Goal: Transaction & Acquisition: Book appointment/travel/reservation

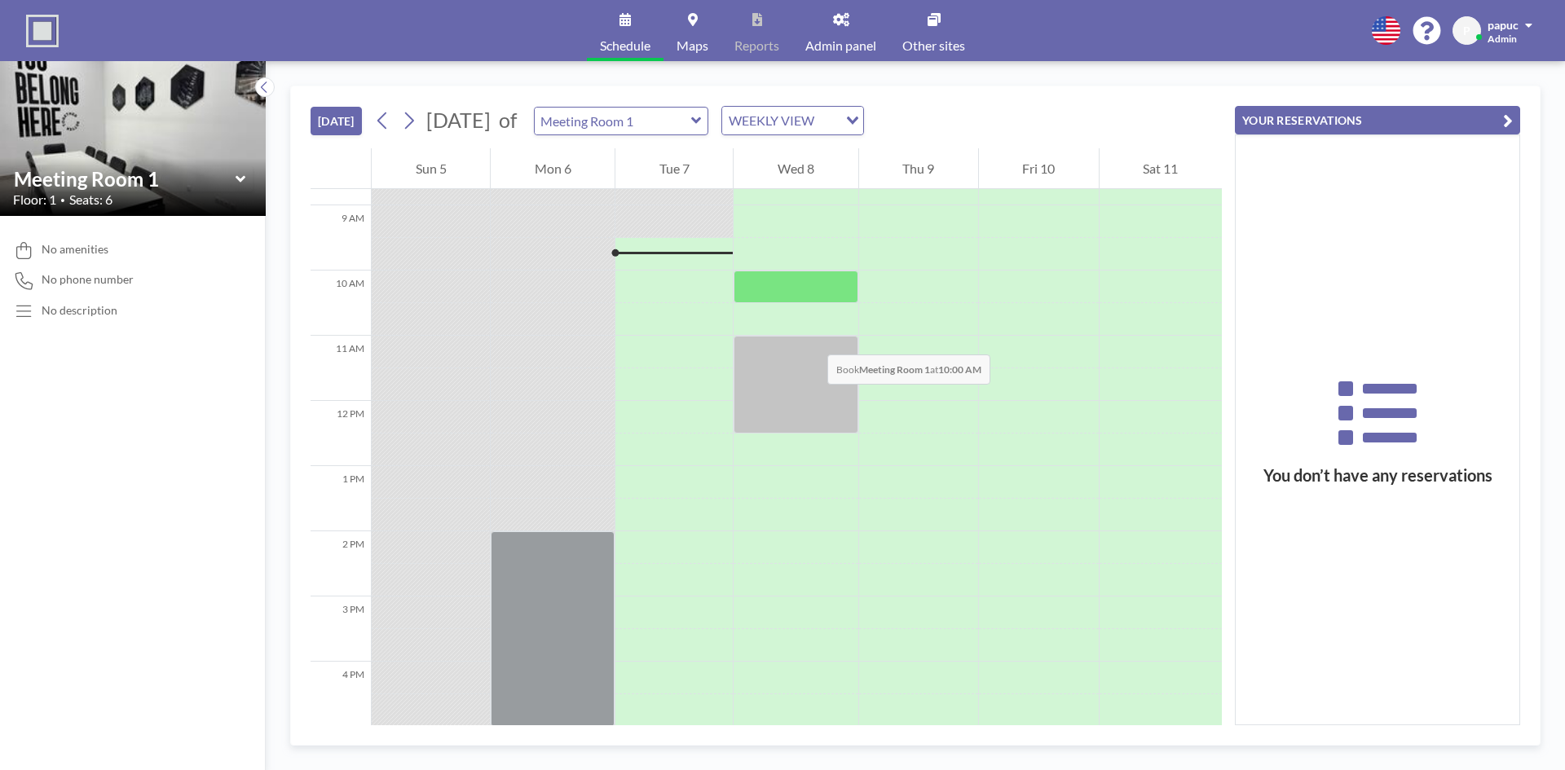
scroll to position [163, 0]
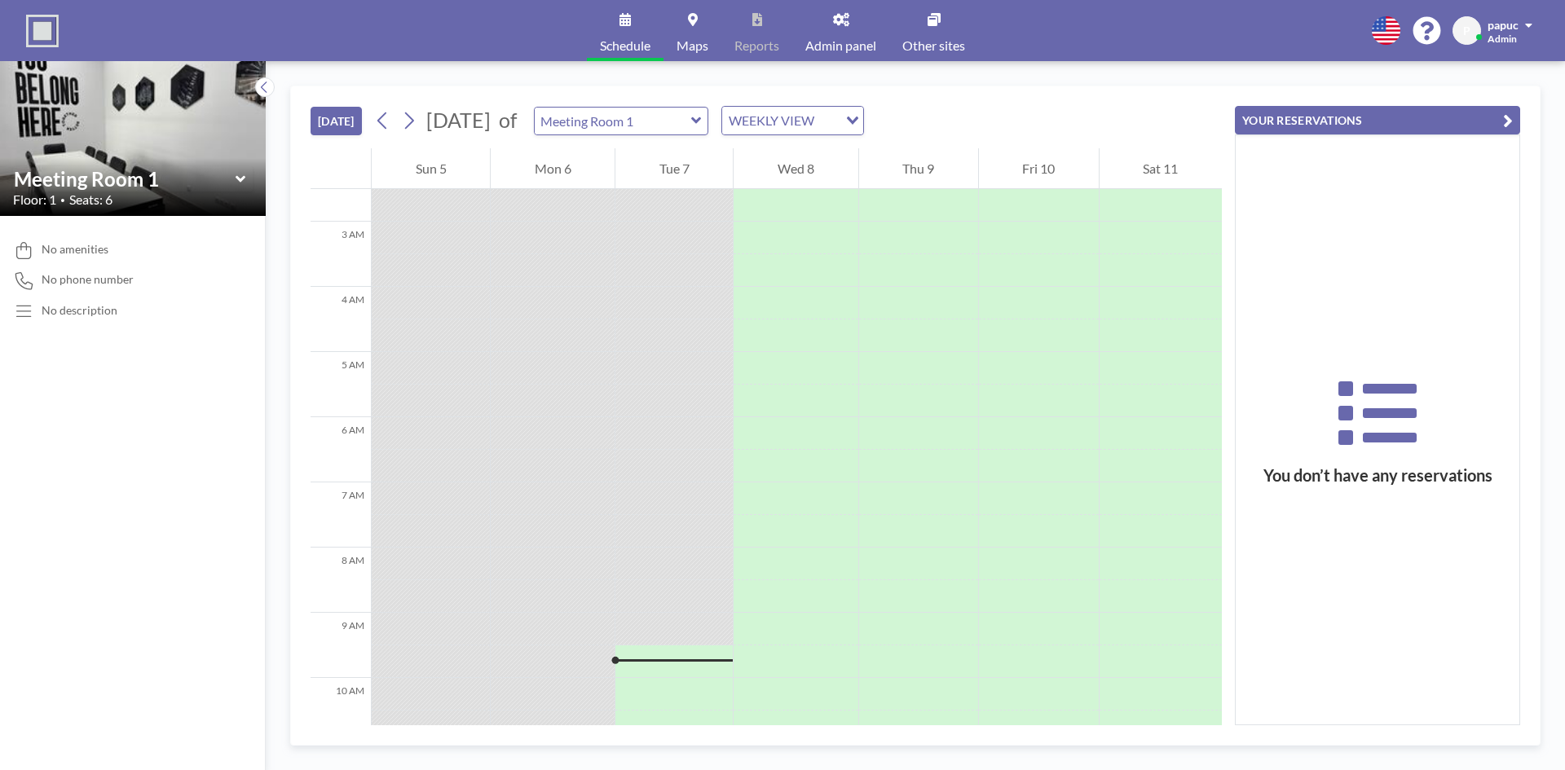
click at [709, 134] on div "Meeting Room 1" at bounding box center [621, 121] width 175 height 29
click at [691, 114] on input "text" at bounding box center [613, 121] width 156 height 27
type input "Meeting Room 2"
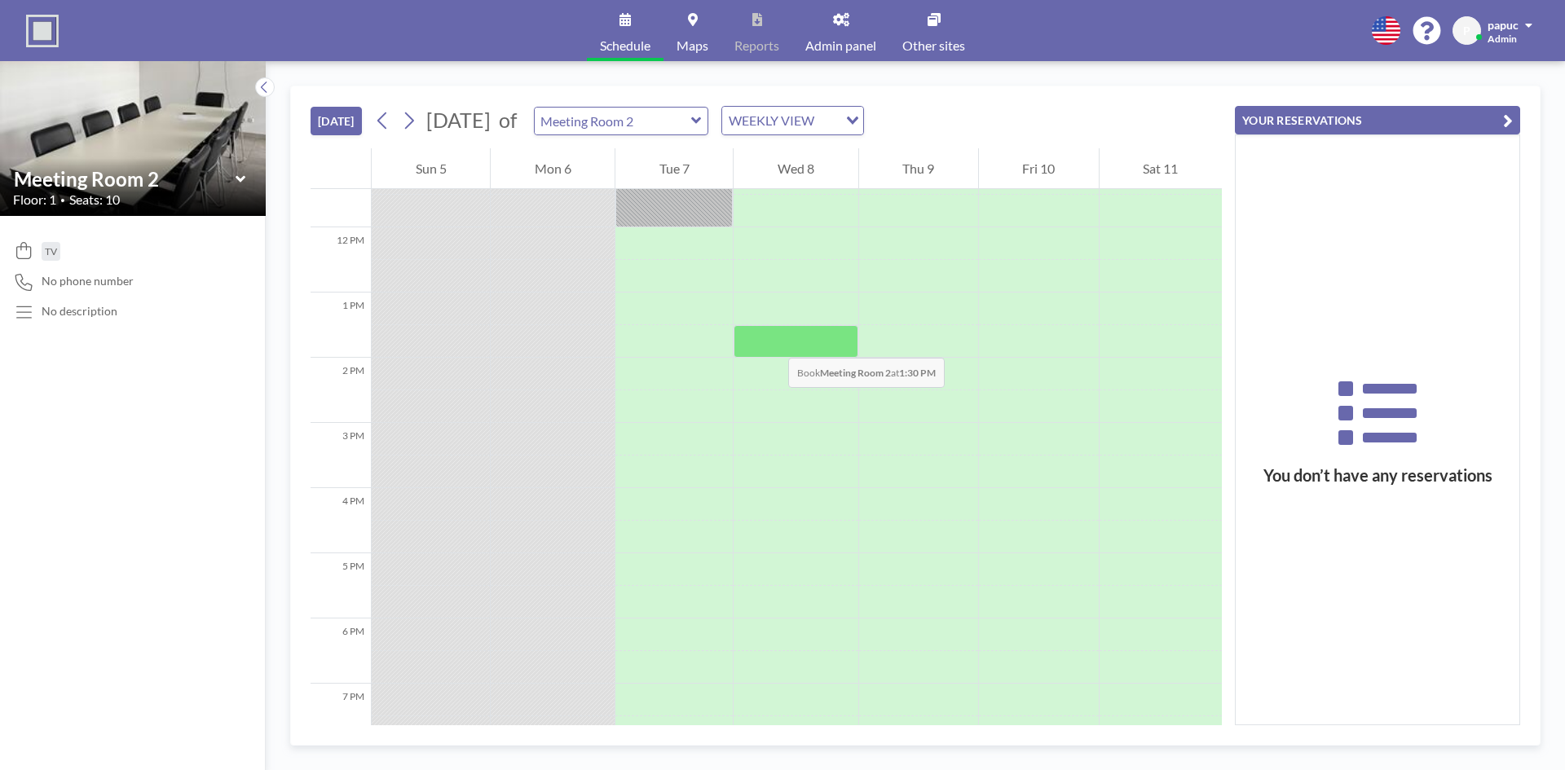
scroll to position [733, 0]
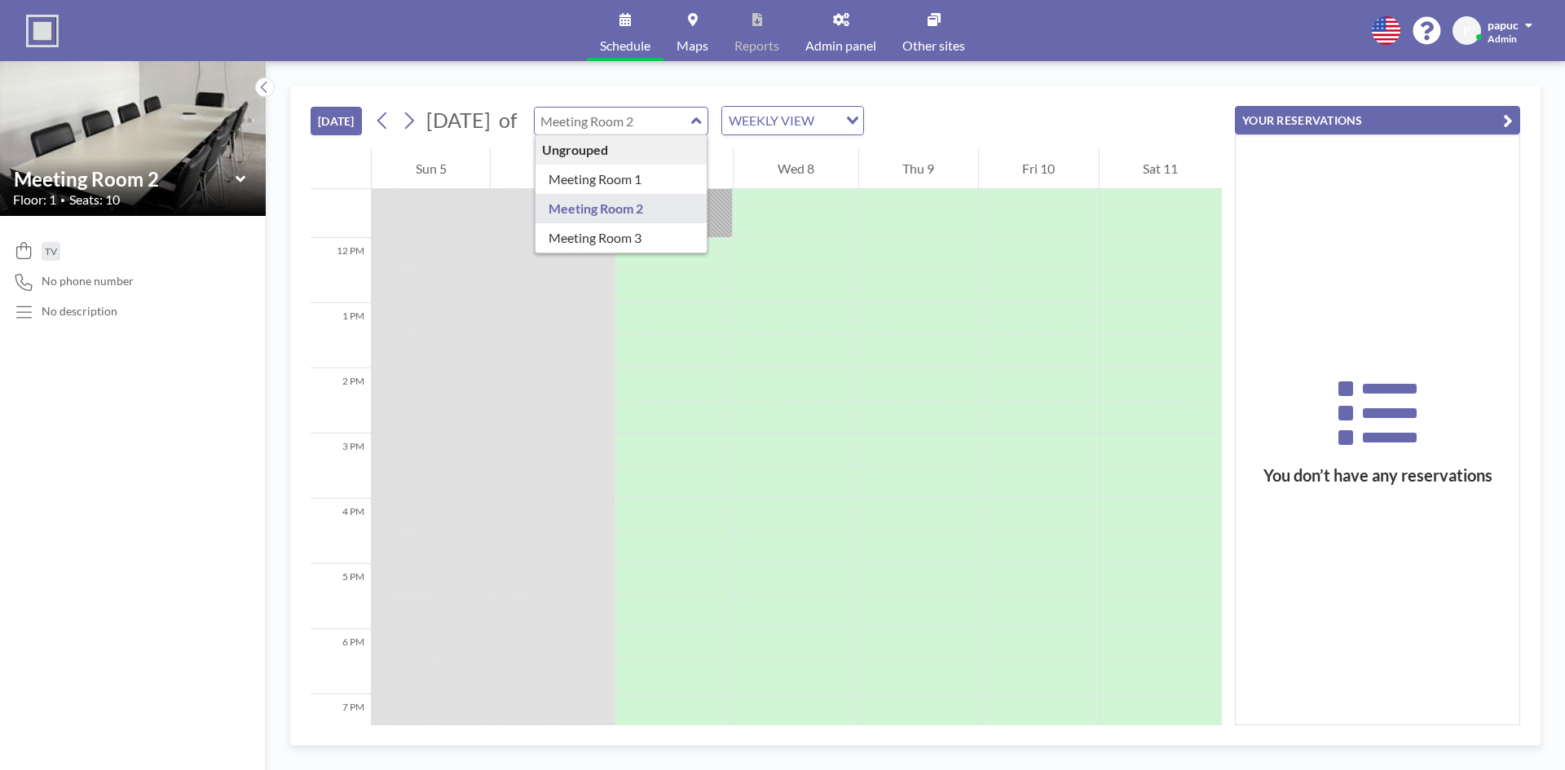
click at [687, 126] on input "text" at bounding box center [613, 121] width 156 height 27
type input "Meeting Room 3"
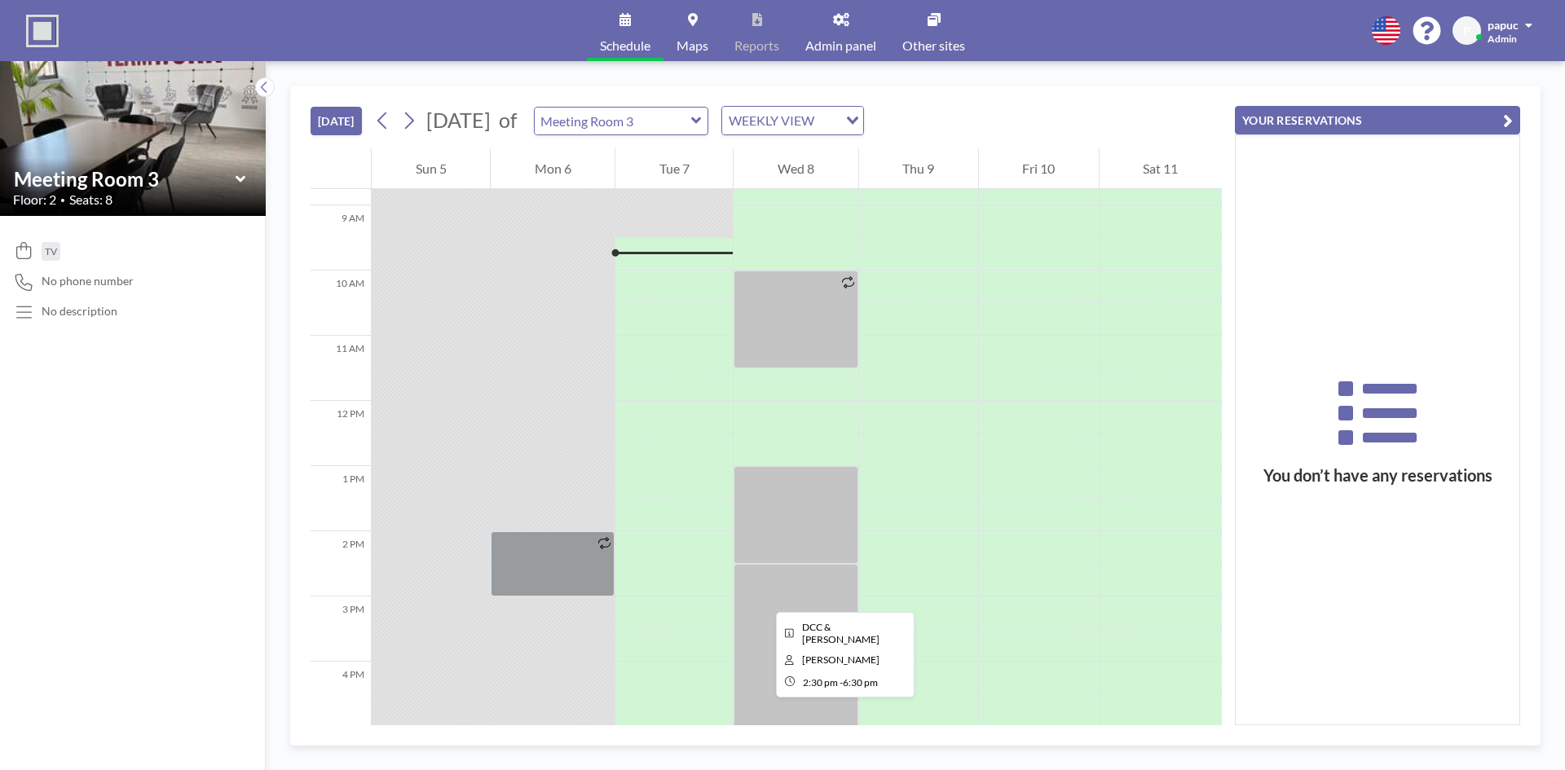
scroll to position [652, 0]
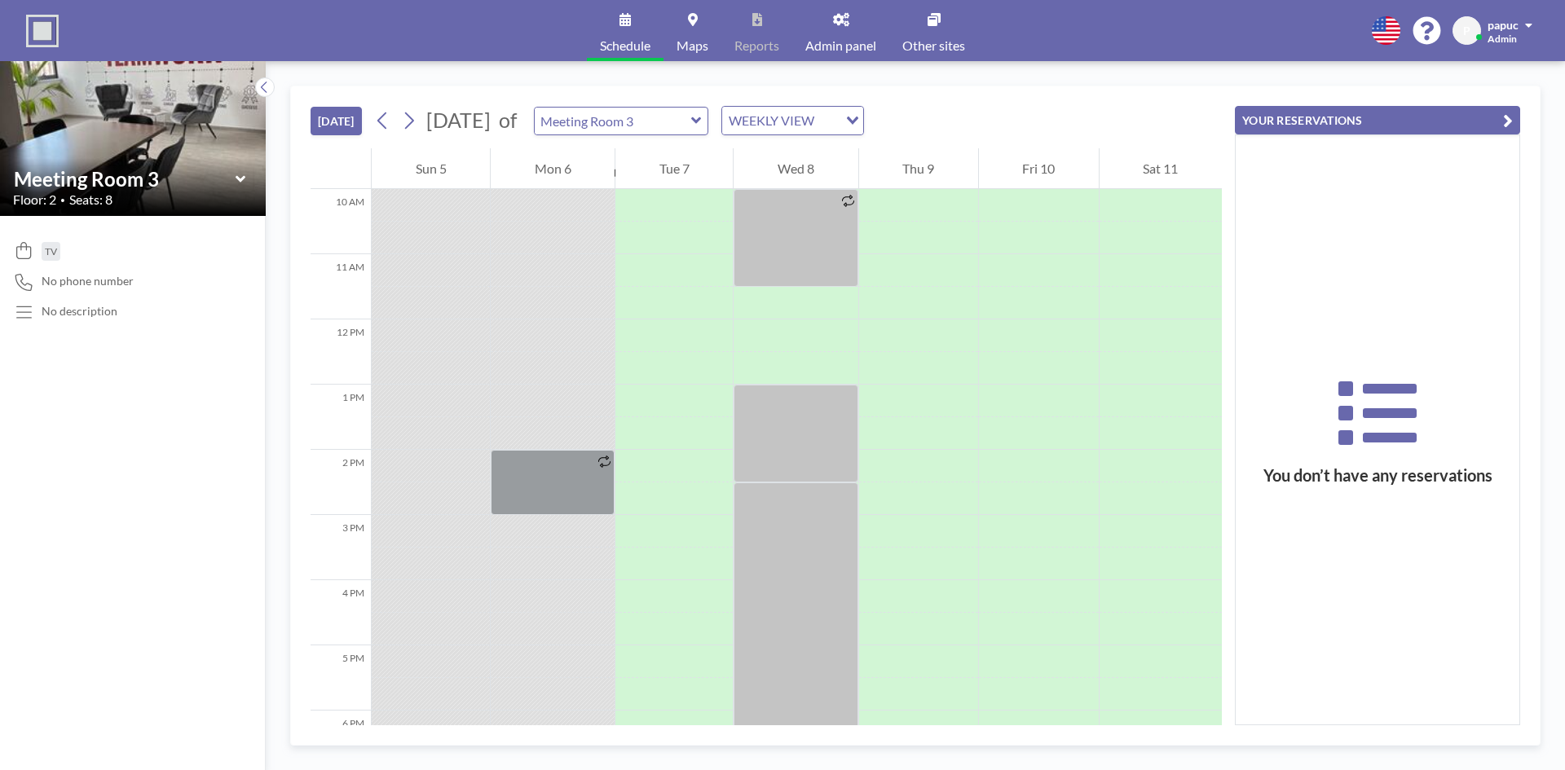
click at [1380, 593] on div "You don’t have any reservations" at bounding box center [1377, 429] width 284 height 589
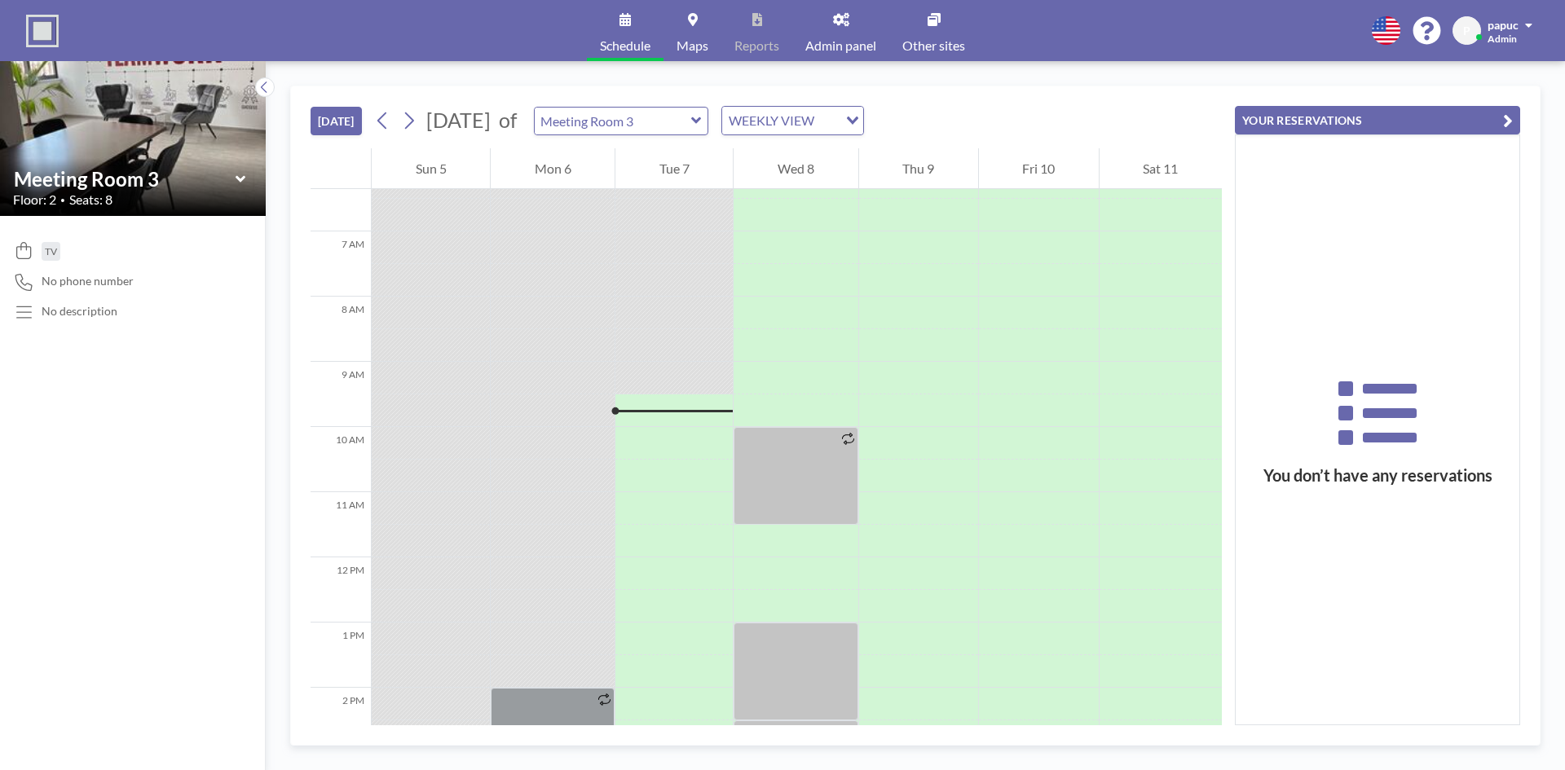
scroll to position [244, 0]
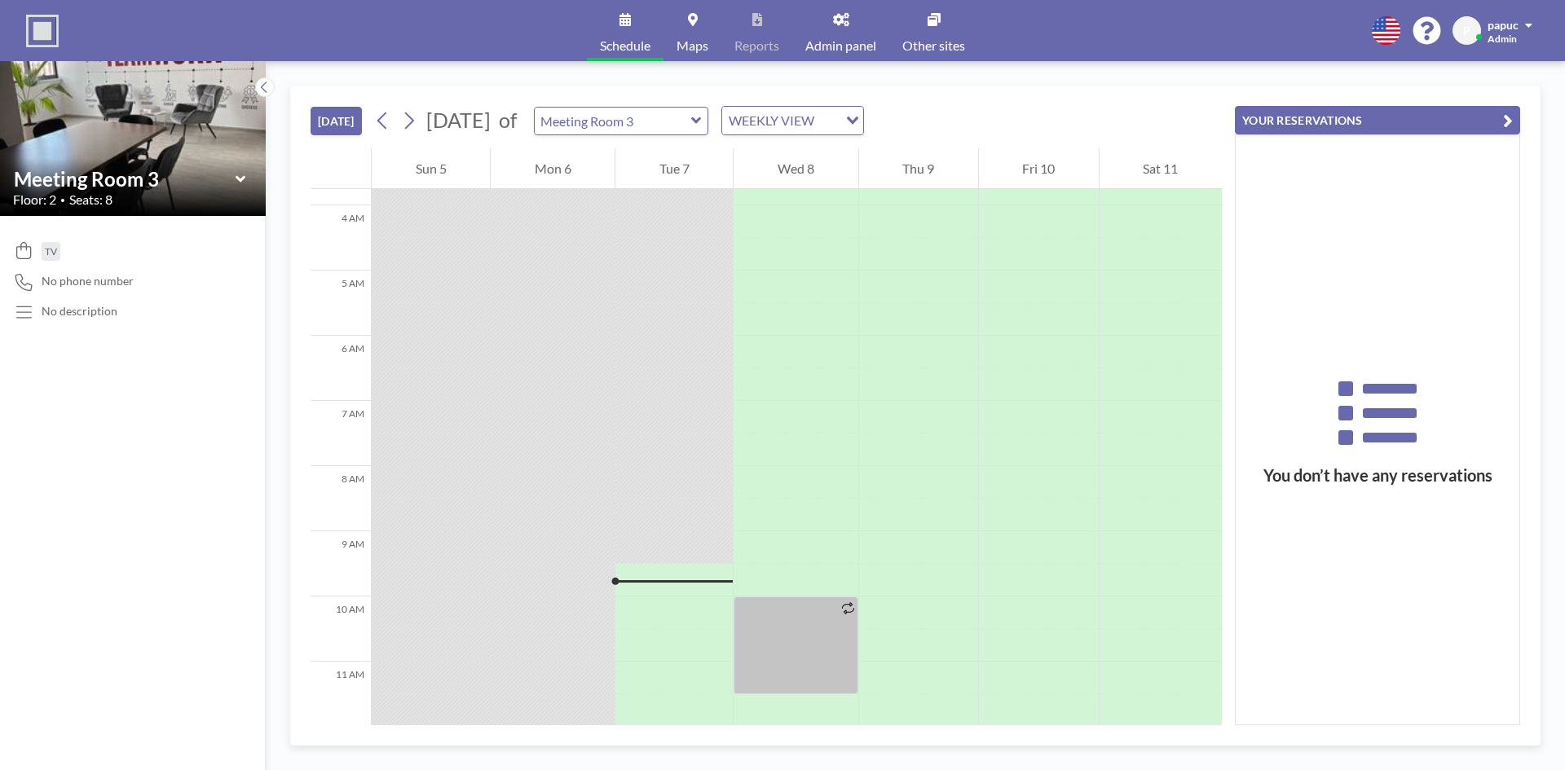
click at [663, 92] on div "TODAY October 2025 of Meeting Room 3 WEEKLY VIEW Loading..." at bounding box center [765, 117] width 911 height 62
click at [660, 118] on input "text" at bounding box center [613, 121] width 156 height 27
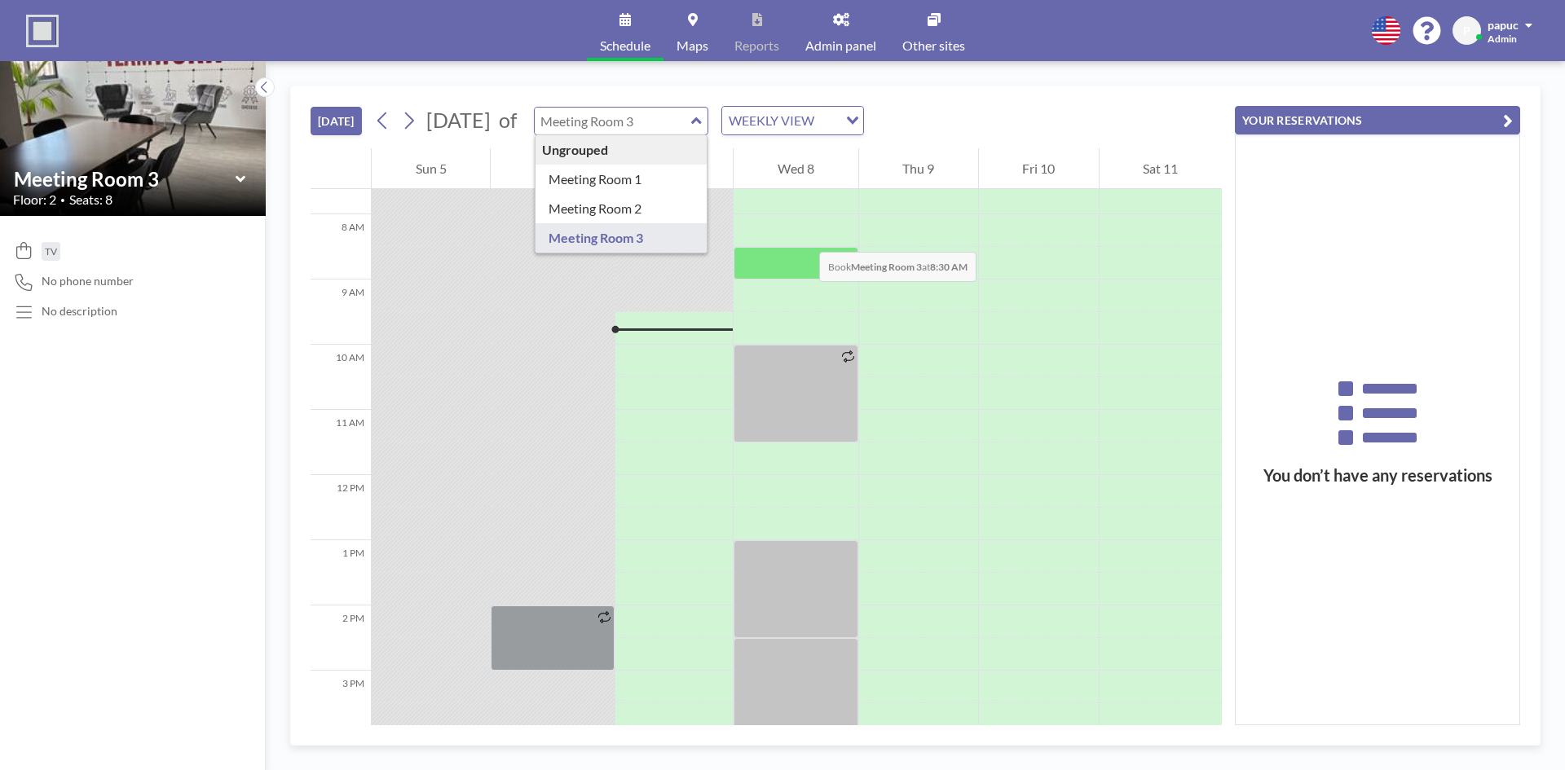
scroll to position [489, 0]
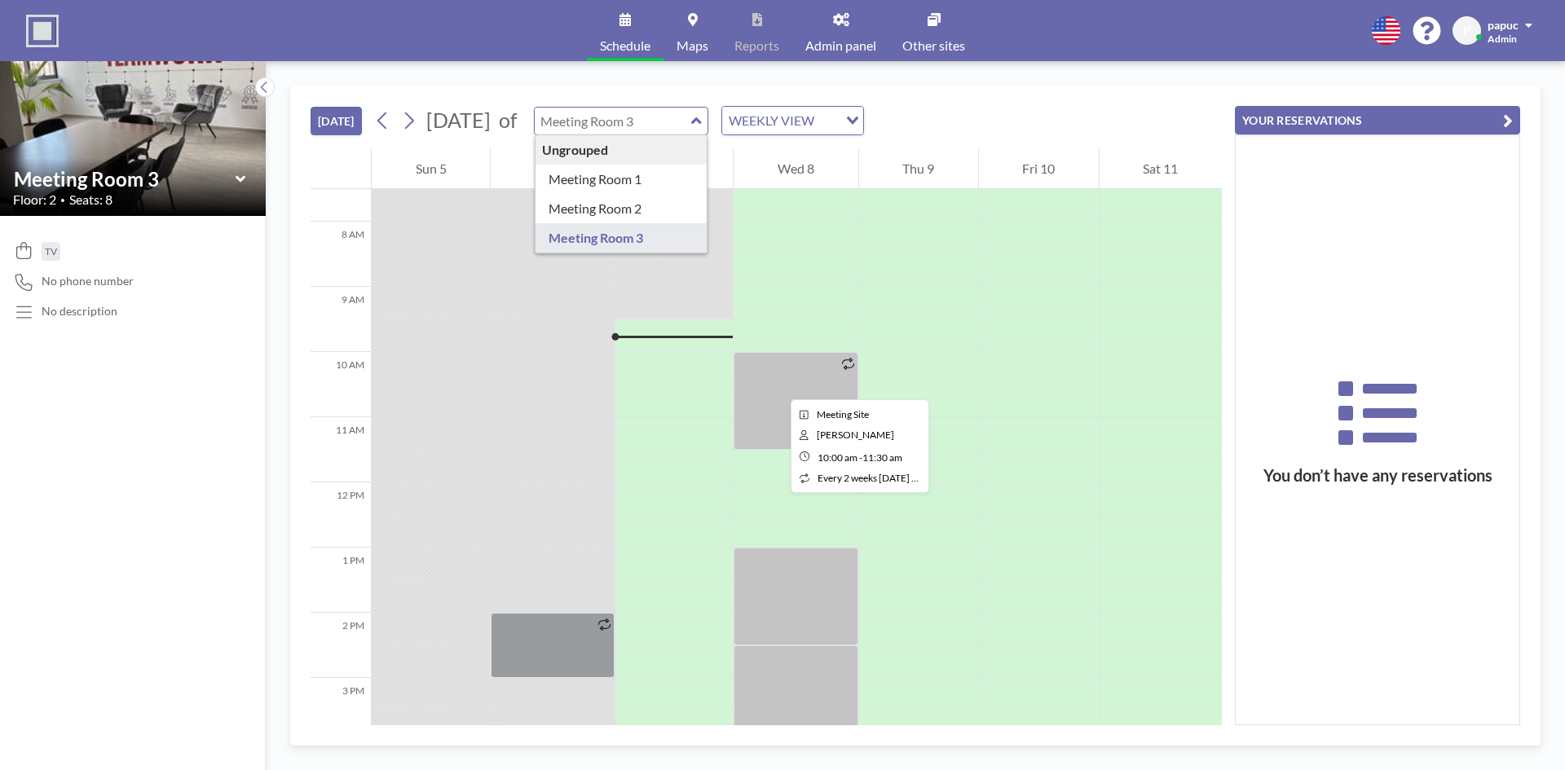
type input "Meeting Room 3"
click at [777, 385] on div at bounding box center [795, 401] width 124 height 98
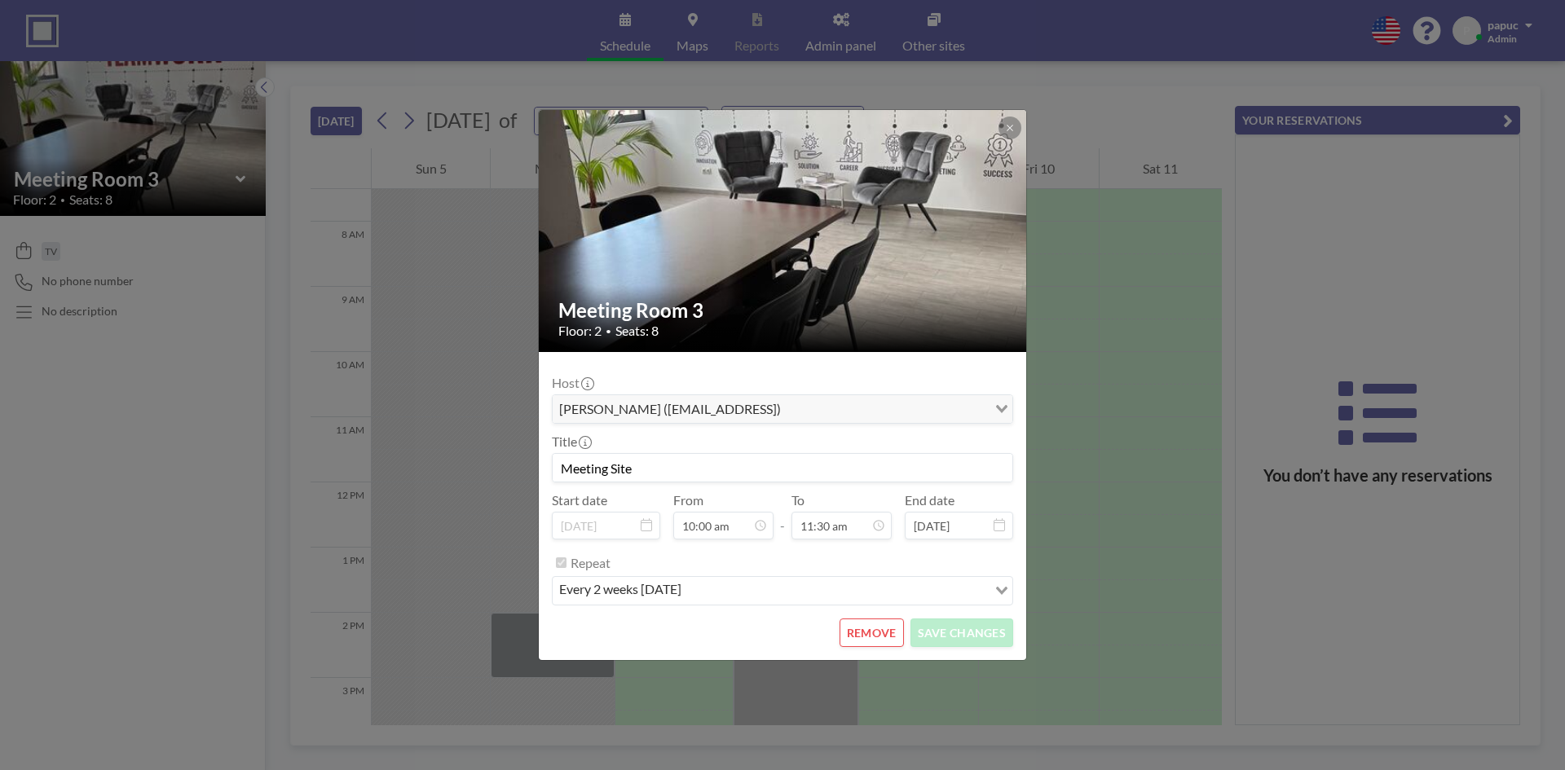
click at [1020, 127] on button at bounding box center [1009, 128] width 23 height 23
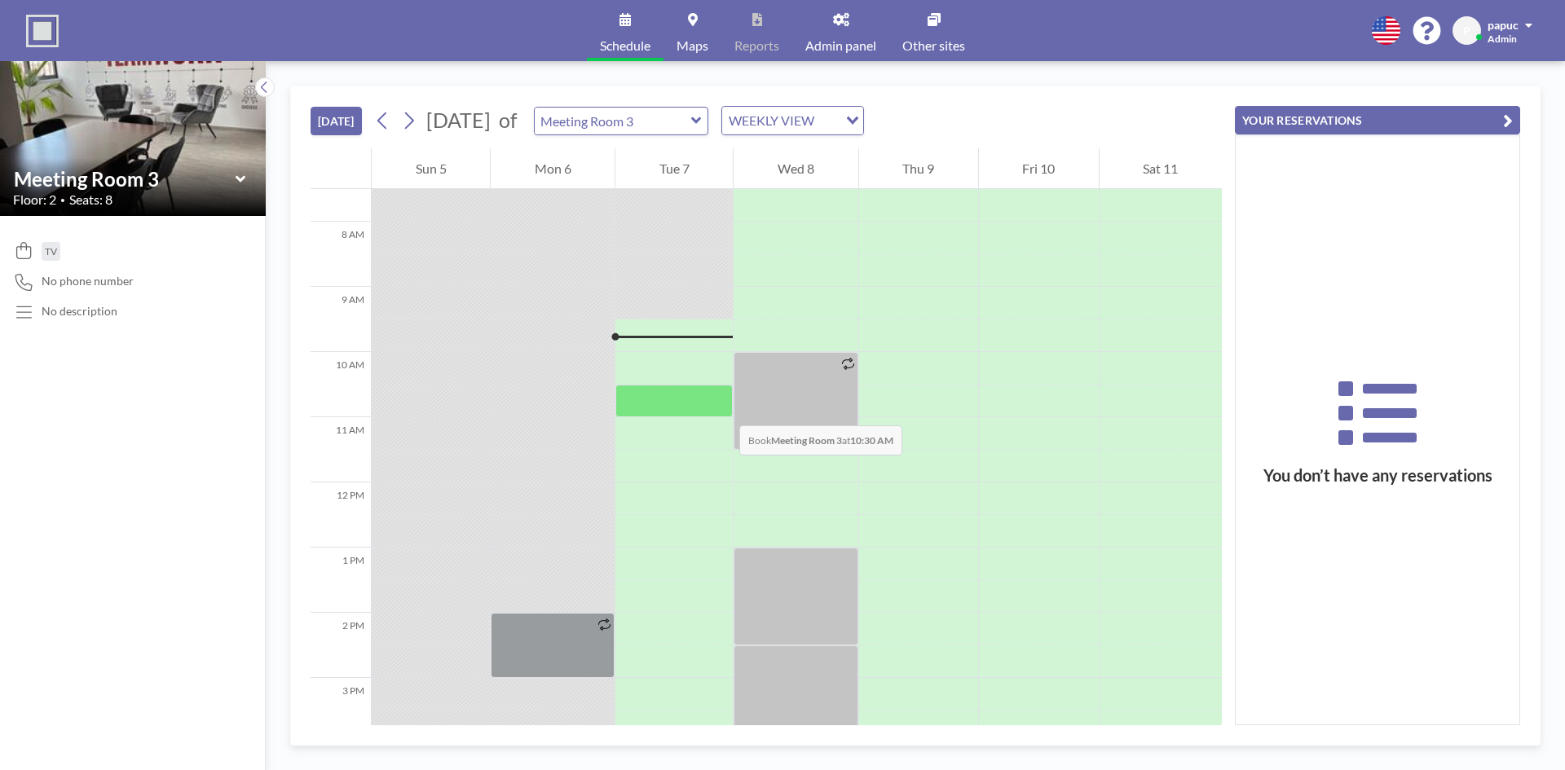
drag, startPoint x: 731, startPoint y: 408, endPoint x: 722, endPoint y: 408, distance: 9.0
drag, startPoint x: 722, startPoint y: 408, endPoint x: 772, endPoint y: 420, distance: 51.0
click at [772, 420] on div at bounding box center [795, 401] width 124 height 98
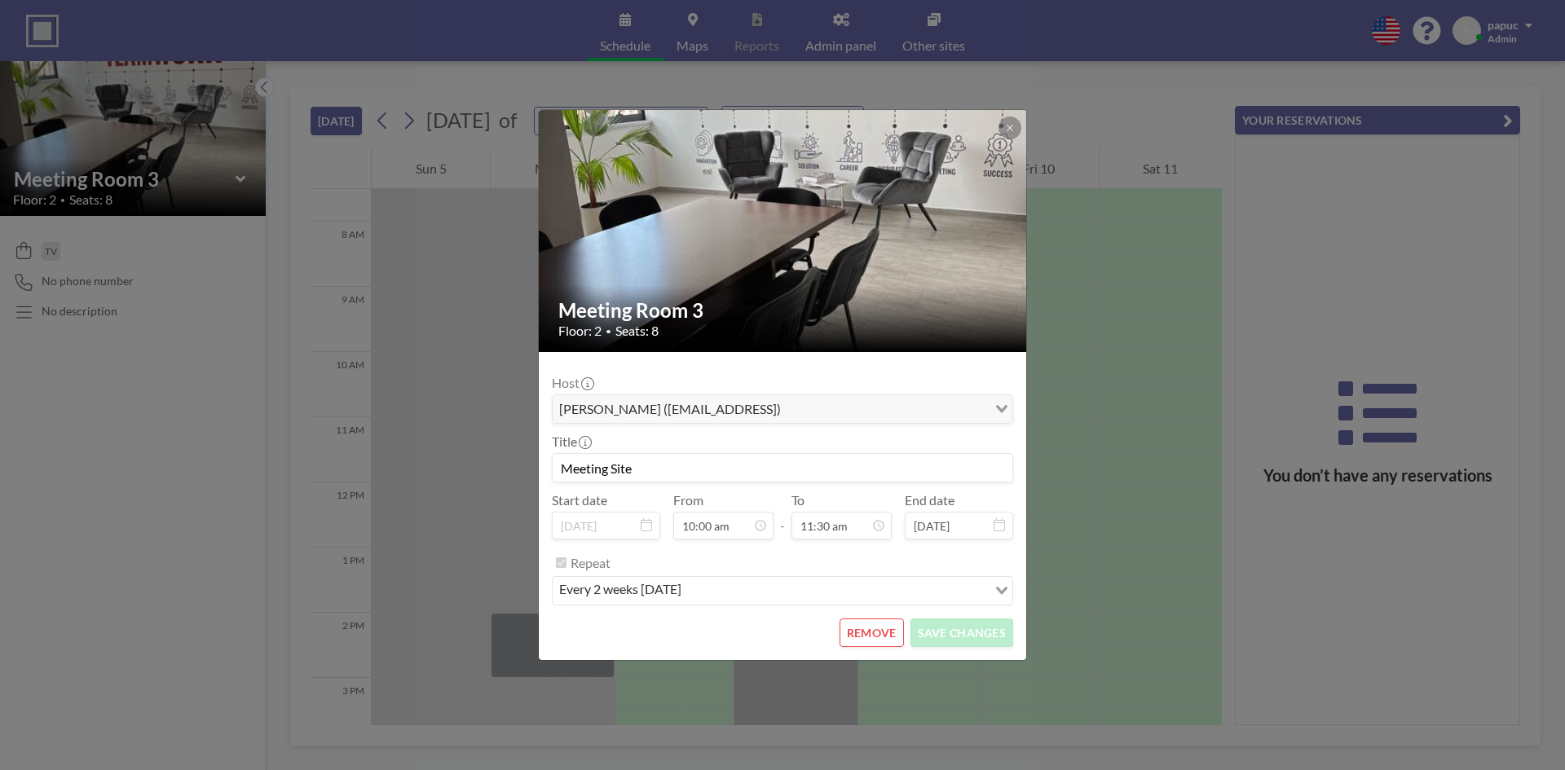
click at [870, 640] on button "REMOVE" at bounding box center [871, 633] width 64 height 29
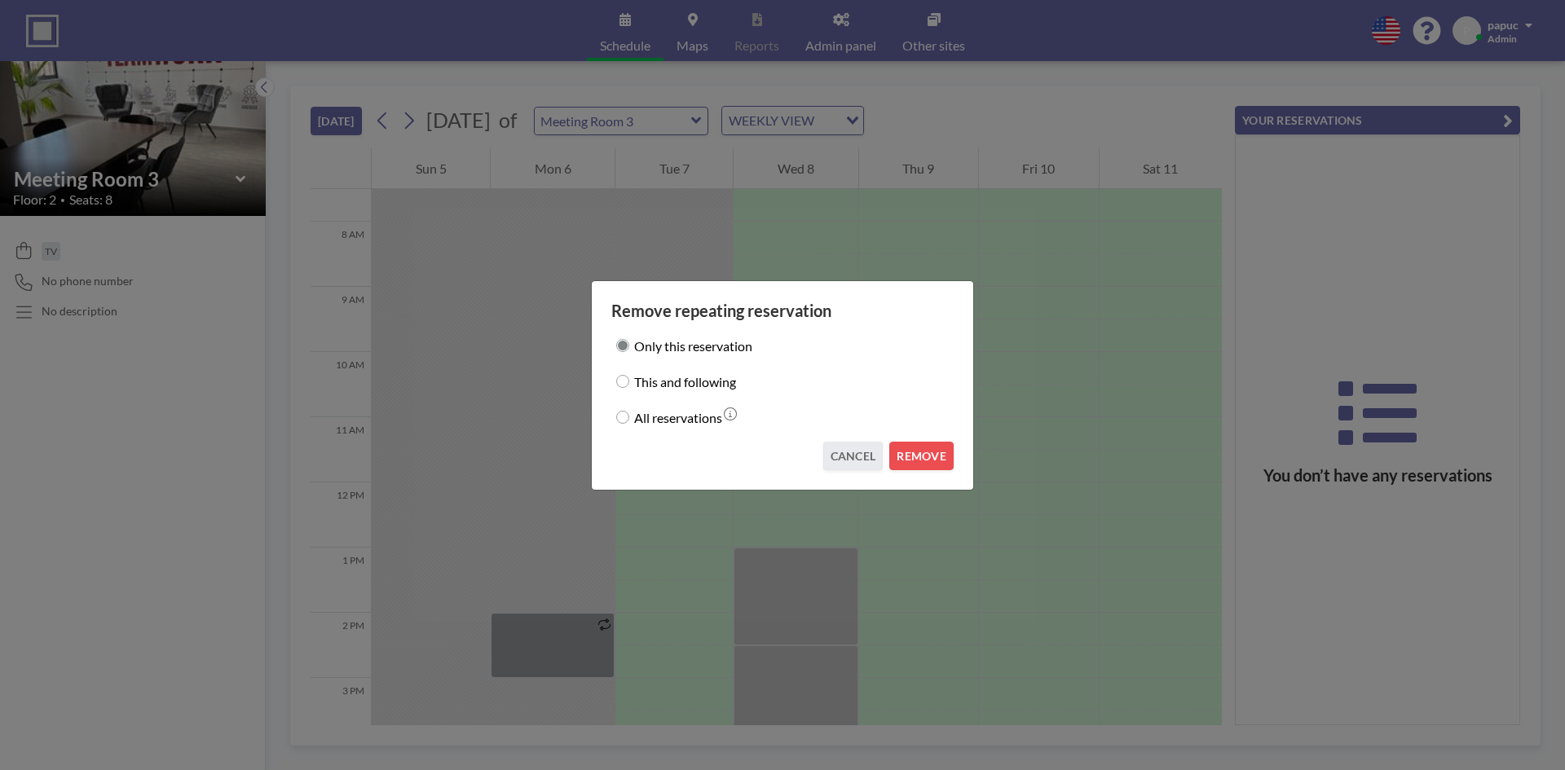
click at [613, 381] on div "This and following" at bounding box center [782, 381] width 342 height 23
click at [626, 379] on input "This and following" at bounding box center [622, 381] width 13 height 13
radio input "true"
click at [621, 420] on input "All reservations" at bounding box center [622, 417] width 13 height 13
radio input "true"
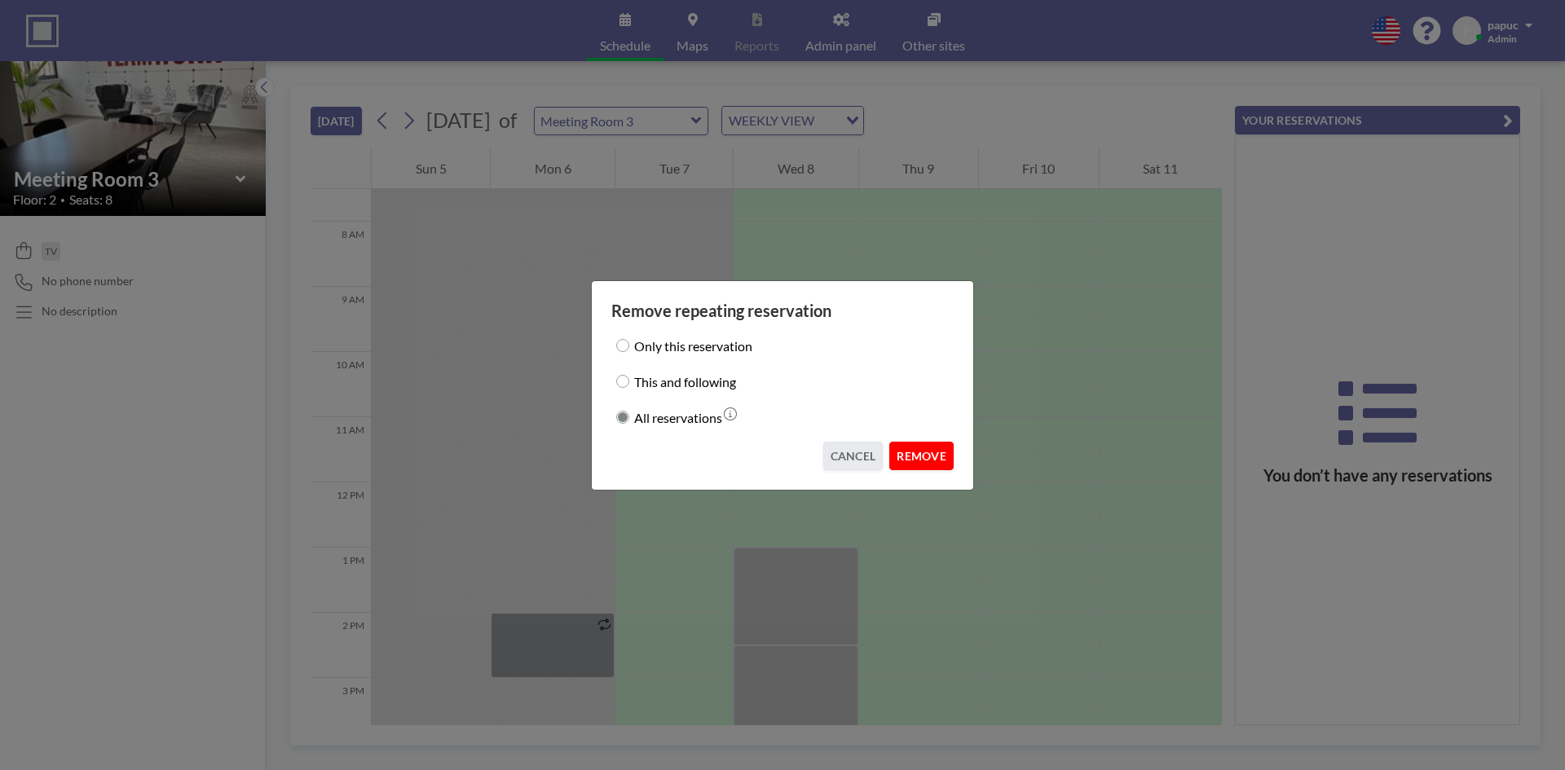
click at [940, 459] on button "REMOVE" at bounding box center [921, 456] width 64 height 29
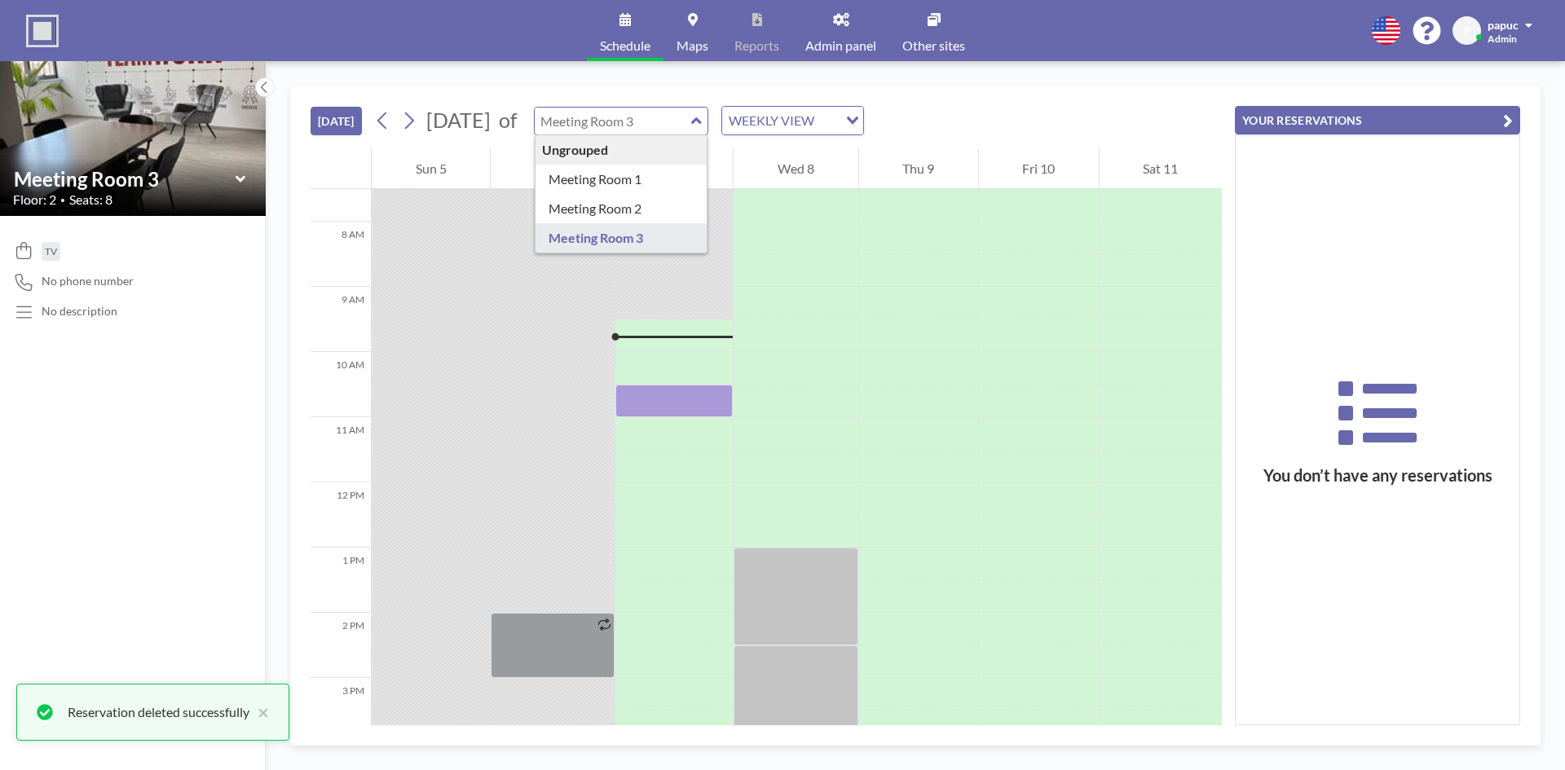
click at [709, 119] on div "Ungrouped Meeting Room 1 Meeting Room 2 Meeting Room 3" at bounding box center [621, 121] width 175 height 29
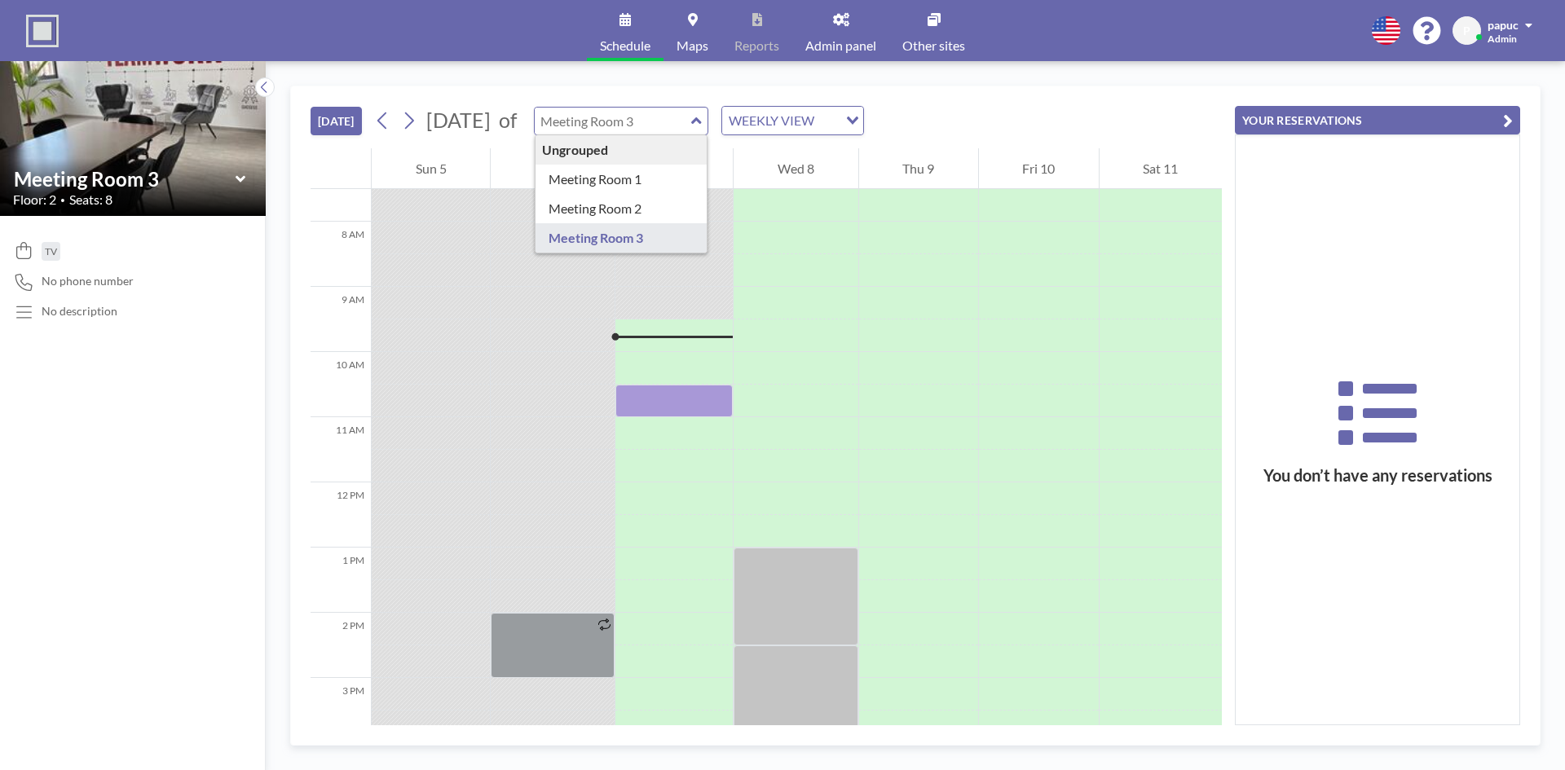
type input "Meeting Room 3"
click at [838, 117] on div "WEEKLY VIEW" at bounding box center [780, 119] width 116 height 24
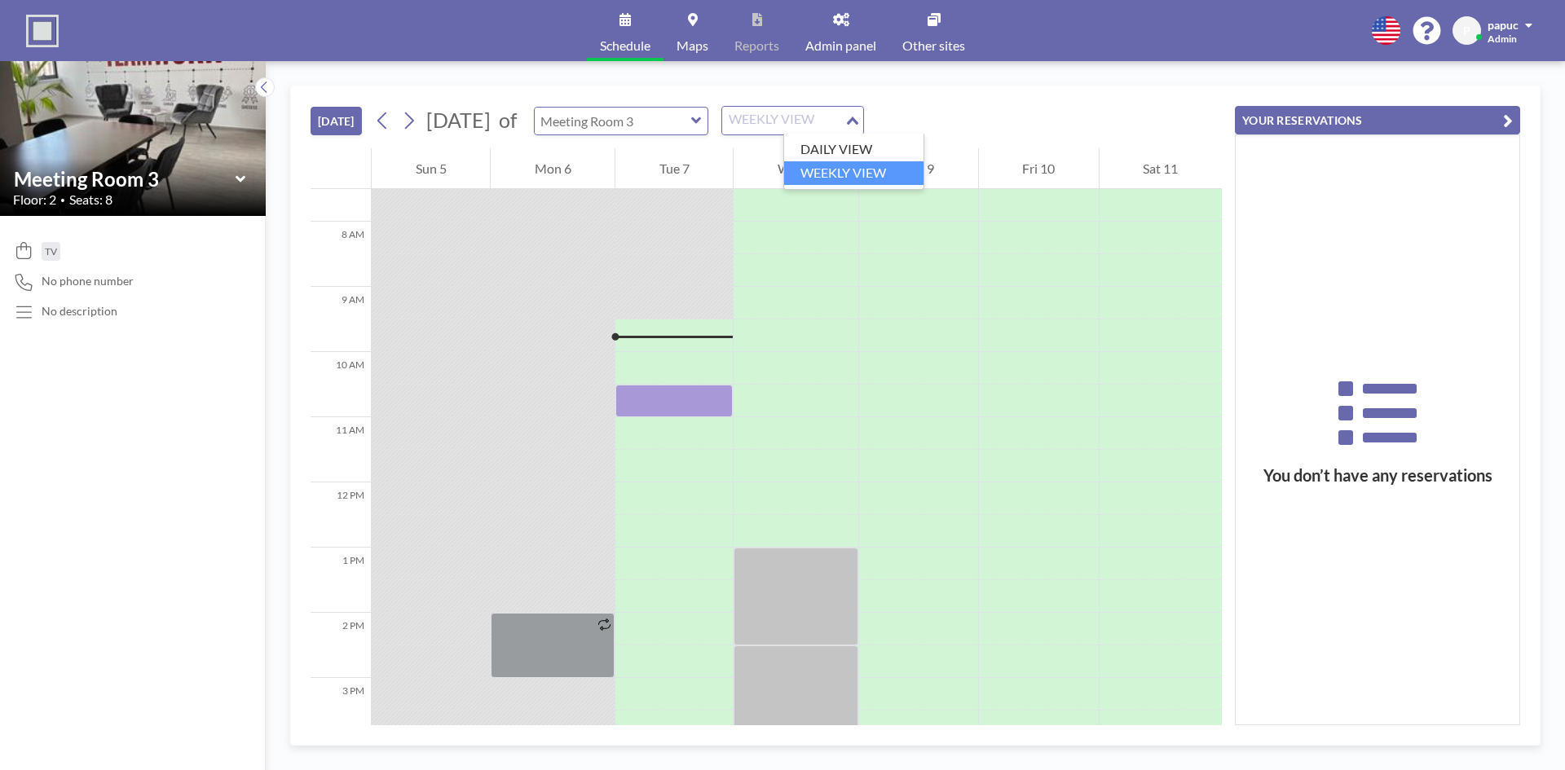
click at [691, 117] on input "text" at bounding box center [613, 121] width 156 height 27
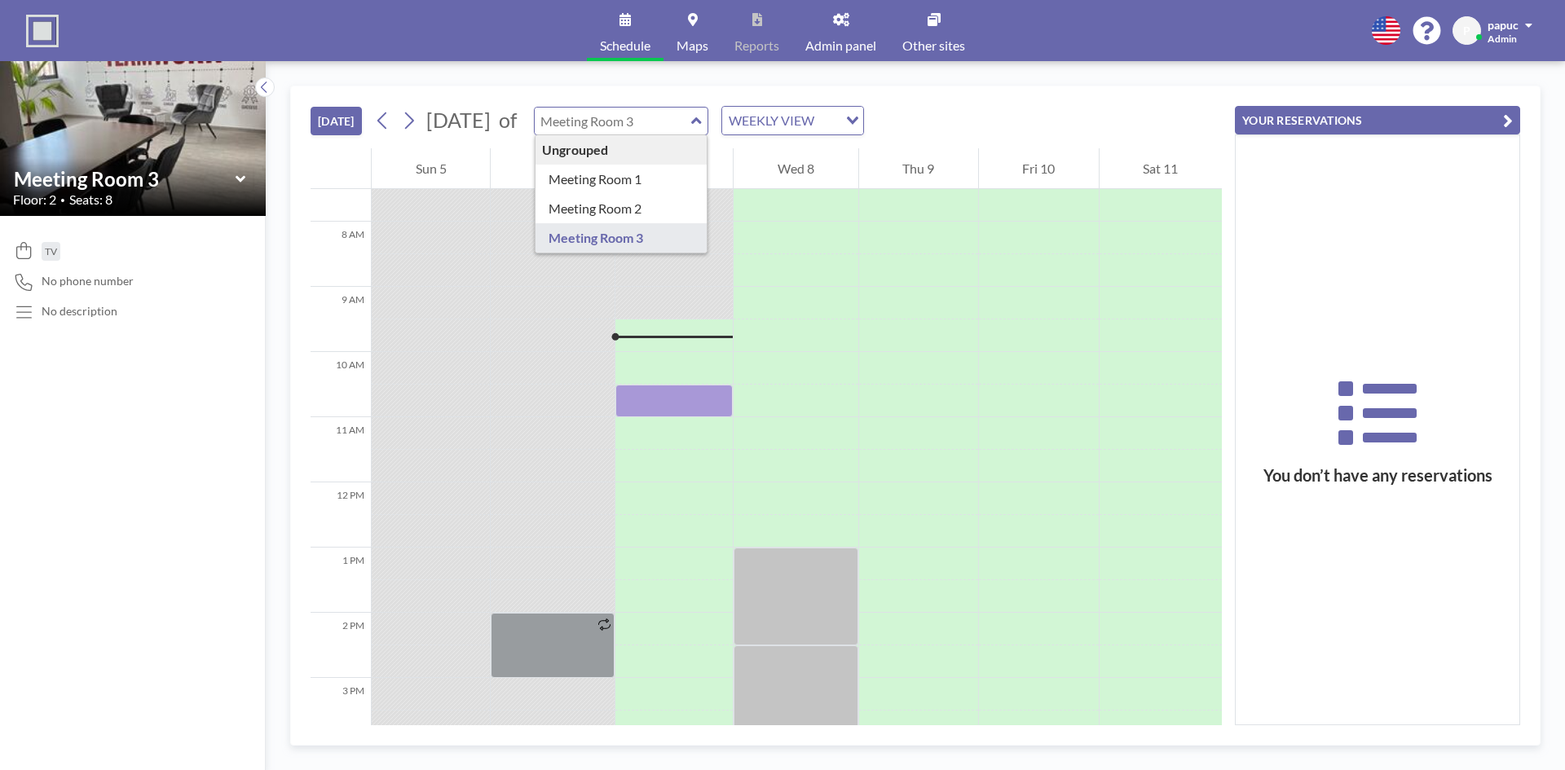
type input "Meeting Room 3"
click at [835, 143] on div "TODAY October 2025 of Meeting Room 3 WEEKLY VIEW Loading..." at bounding box center [765, 117] width 911 height 62
click at [420, 125] on button at bounding box center [409, 121] width 26 height 26
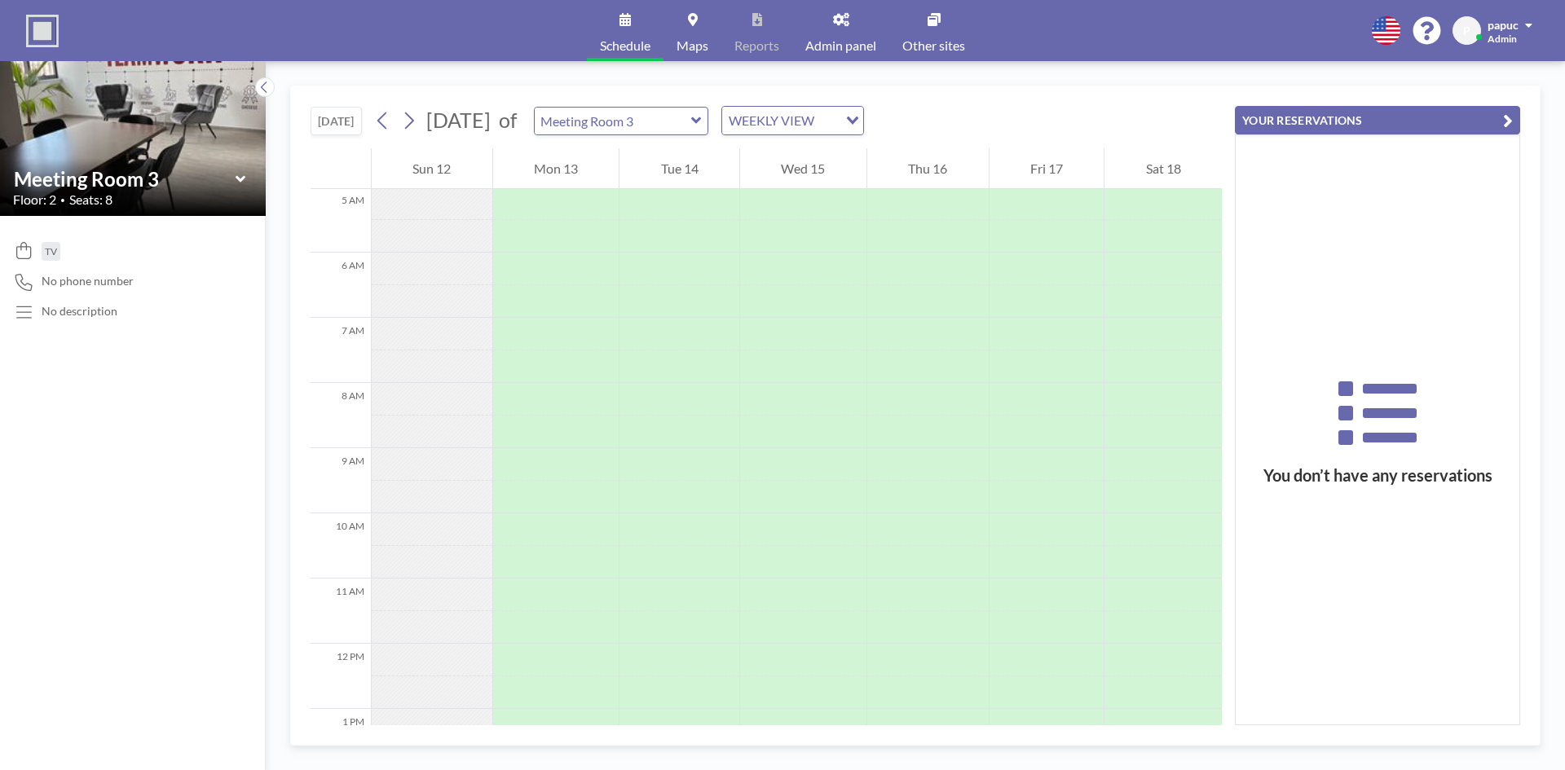
scroll to position [407, 0]
click at [778, 456] on div at bounding box center [803, 450] width 126 height 33
click at [777, 447] on div at bounding box center [803, 450] width 126 height 33
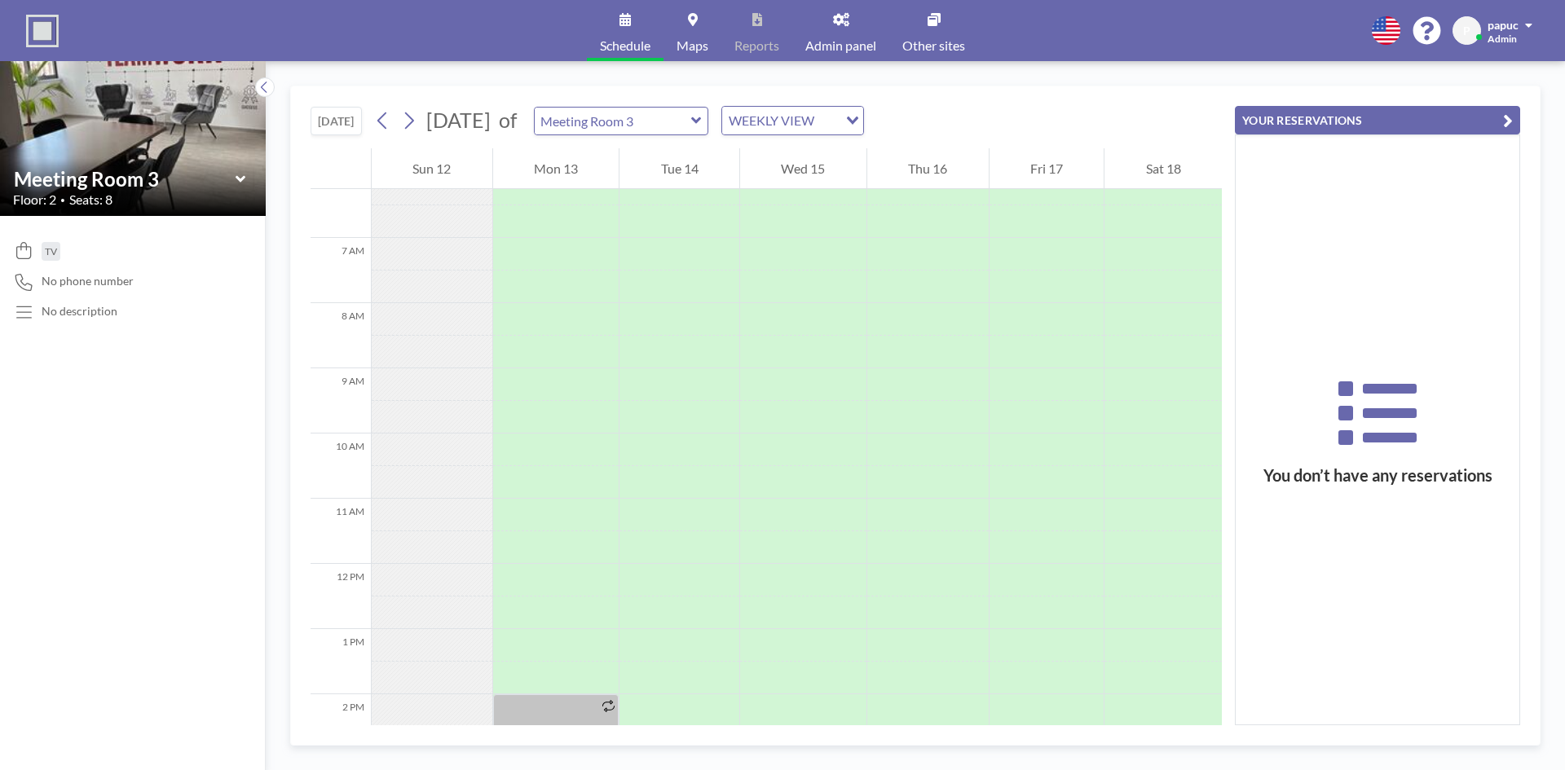
scroll to position [489, 0]
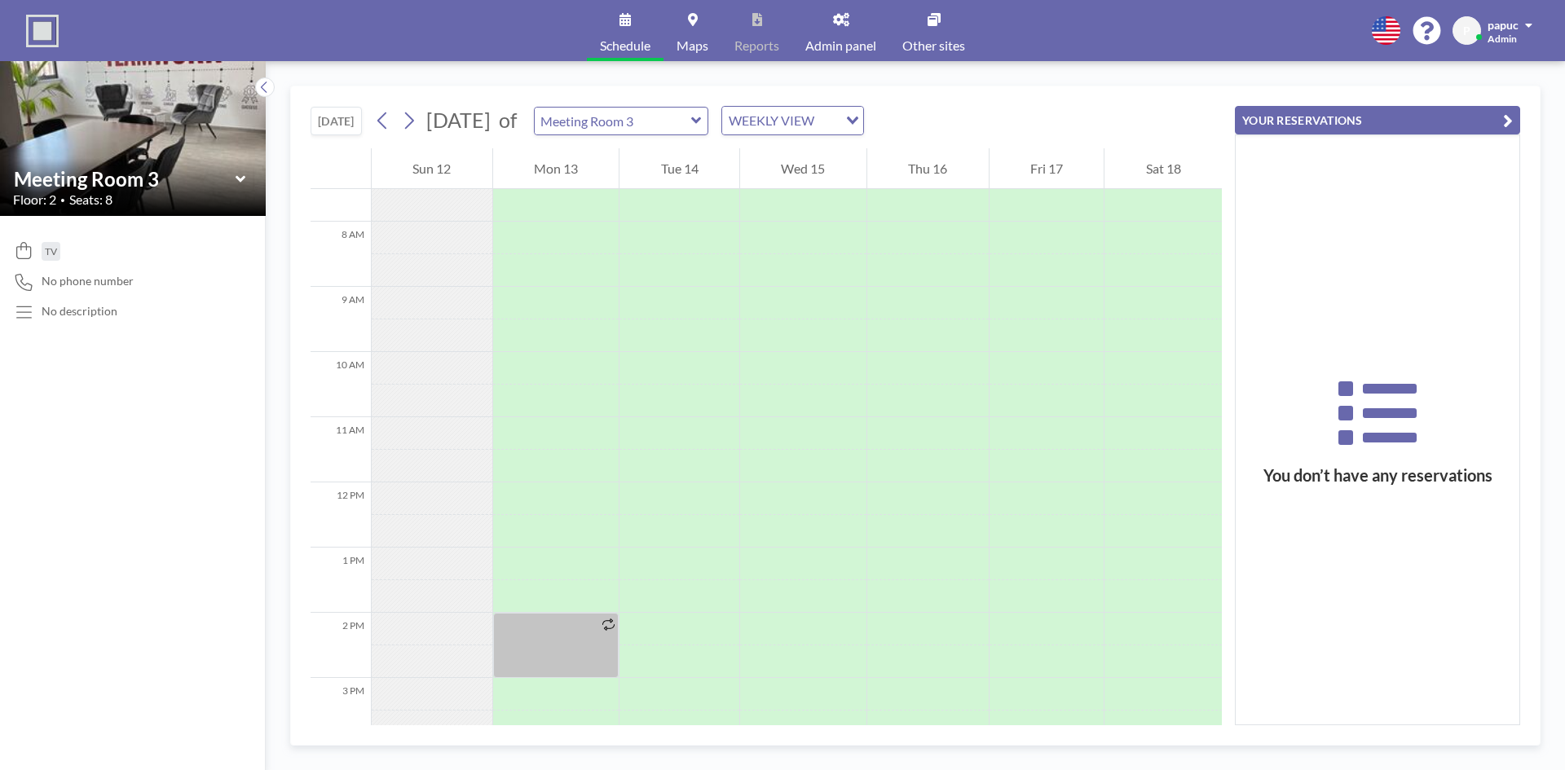
click at [548, 660] on div at bounding box center [556, 645] width 126 height 65
click at [878, 498] on div at bounding box center [927, 498] width 121 height 33
click at [1374, 115] on button "YOUR RESERVATIONS" at bounding box center [1377, 120] width 285 height 29
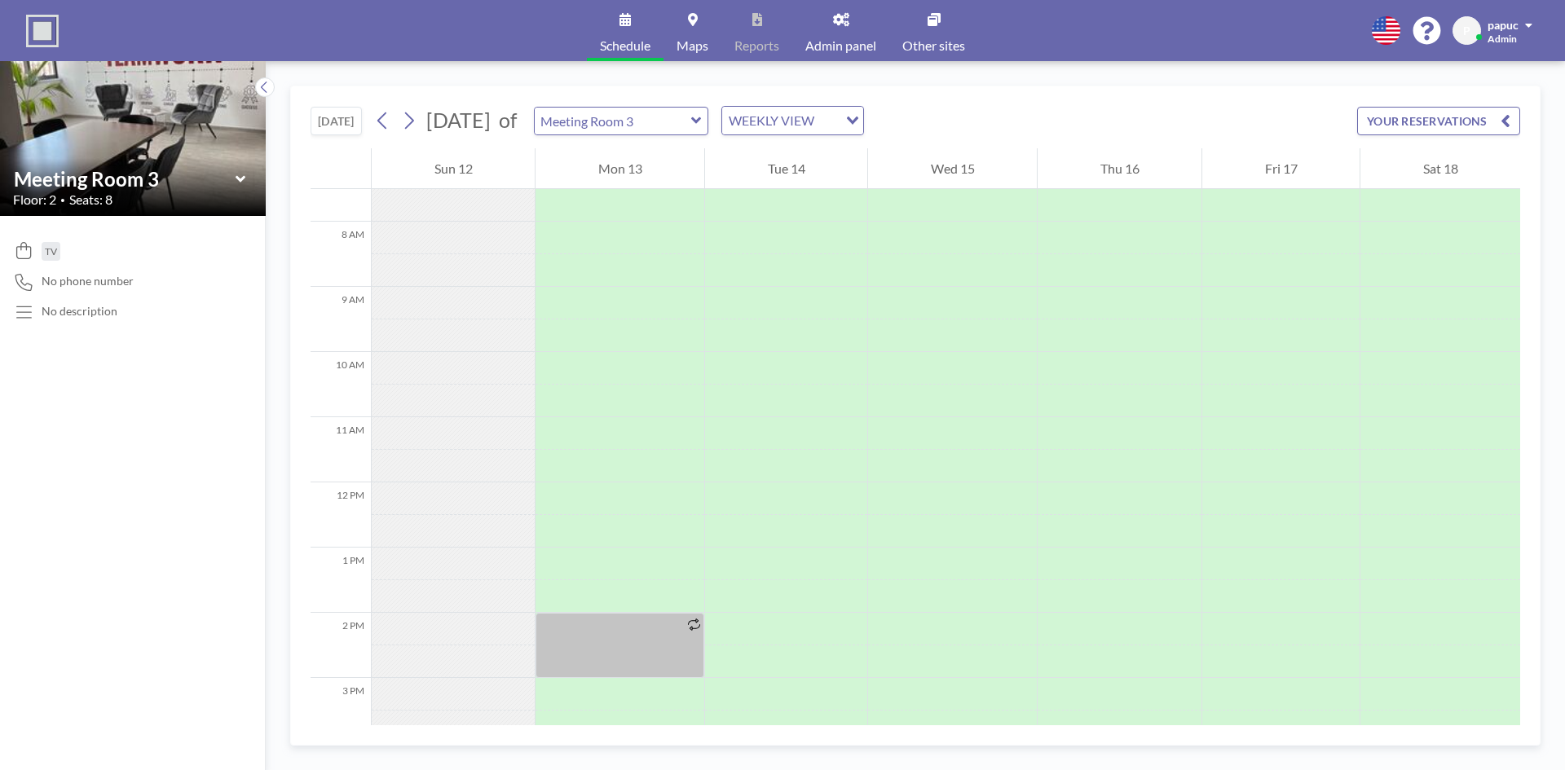
click at [1416, 123] on button "YOUR RESERVATIONS" at bounding box center [1438, 121] width 163 height 29
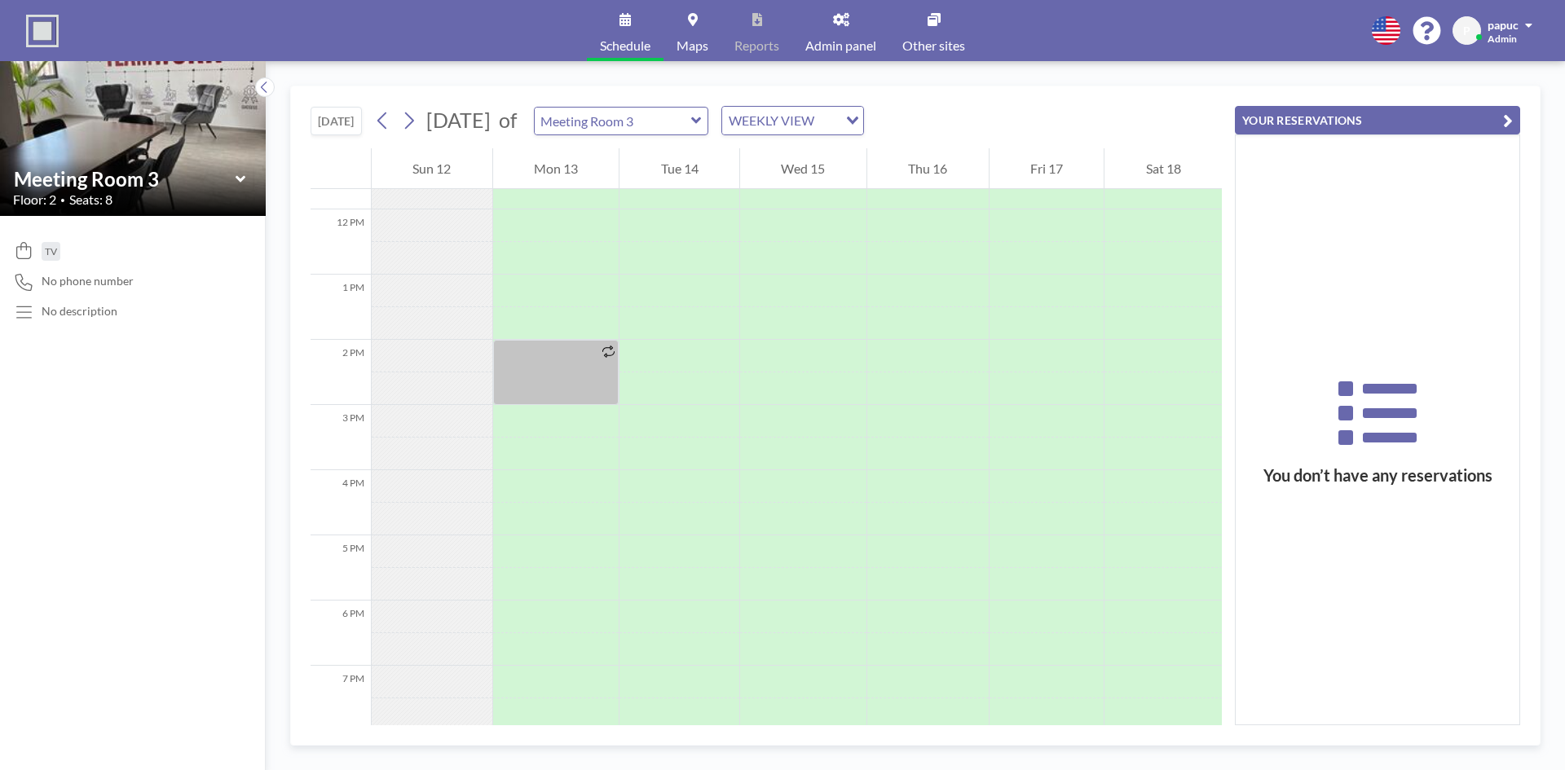
scroll to position [733, 0]
click at [856, 382] on div at bounding box center [803, 384] width 126 height 33
click at [809, 368] on div at bounding box center [803, 238] width 126 height 1565
click at [362, 121] on button "[DATE]" at bounding box center [335, 121] width 51 height 29
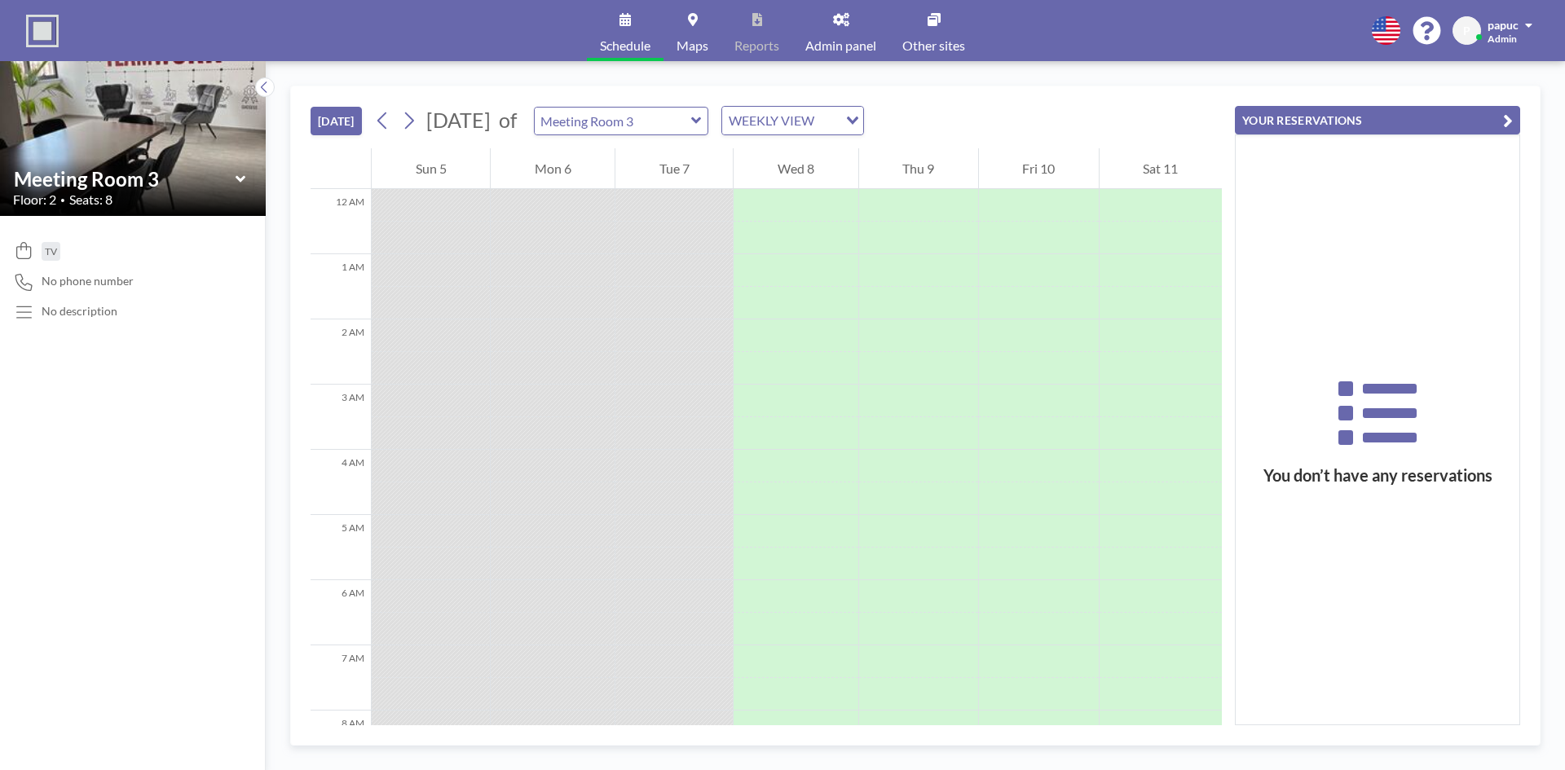
click at [807, 350] on div at bounding box center [795, 335] width 124 height 33
click at [979, 418] on div at bounding box center [1039, 433] width 120 height 33
drag, startPoint x: 962, startPoint y: 417, endPoint x: 949, endPoint y: 417, distance: 13.9
click at [958, 417] on div at bounding box center [918, 433] width 119 height 33
click at [35, 23] on img at bounding box center [42, 31] width 33 height 33
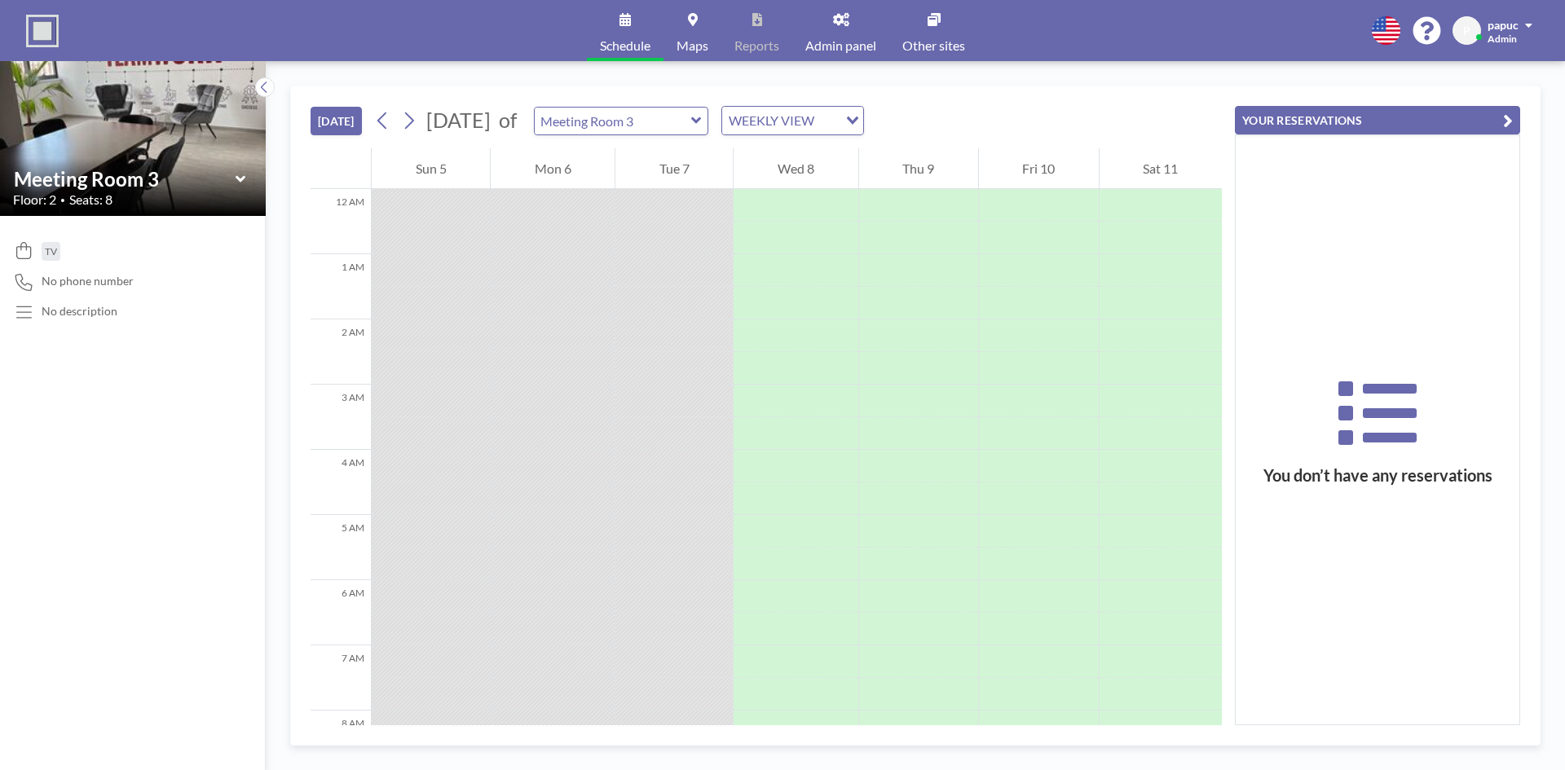
click at [37, 23] on img at bounding box center [42, 31] width 33 height 33
click at [42, 23] on img at bounding box center [42, 31] width 33 height 33
click at [43, 23] on img at bounding box center [42, 31] width 33 height 33
click at [1467, 22] on span "P" at bounding box center [1466, 30] width 29 height 29
click at [1490, 70] on span "Profile" at bounding box center [1483, 78] width 34 height 16
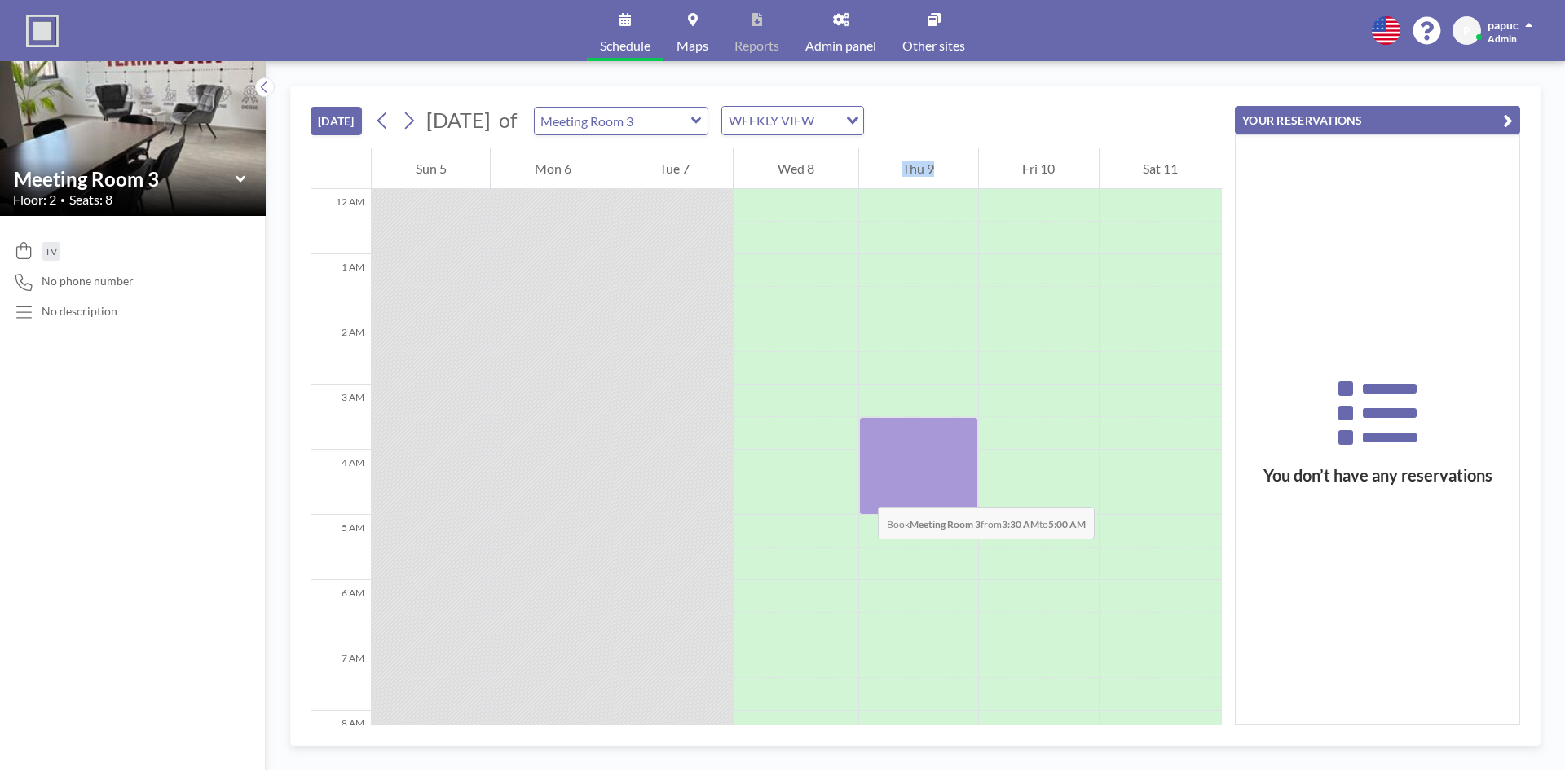
drag, startPoint x: 885, startPoint y: 445, endPoint x: 808, endPoint y: 501, distance: 95.7
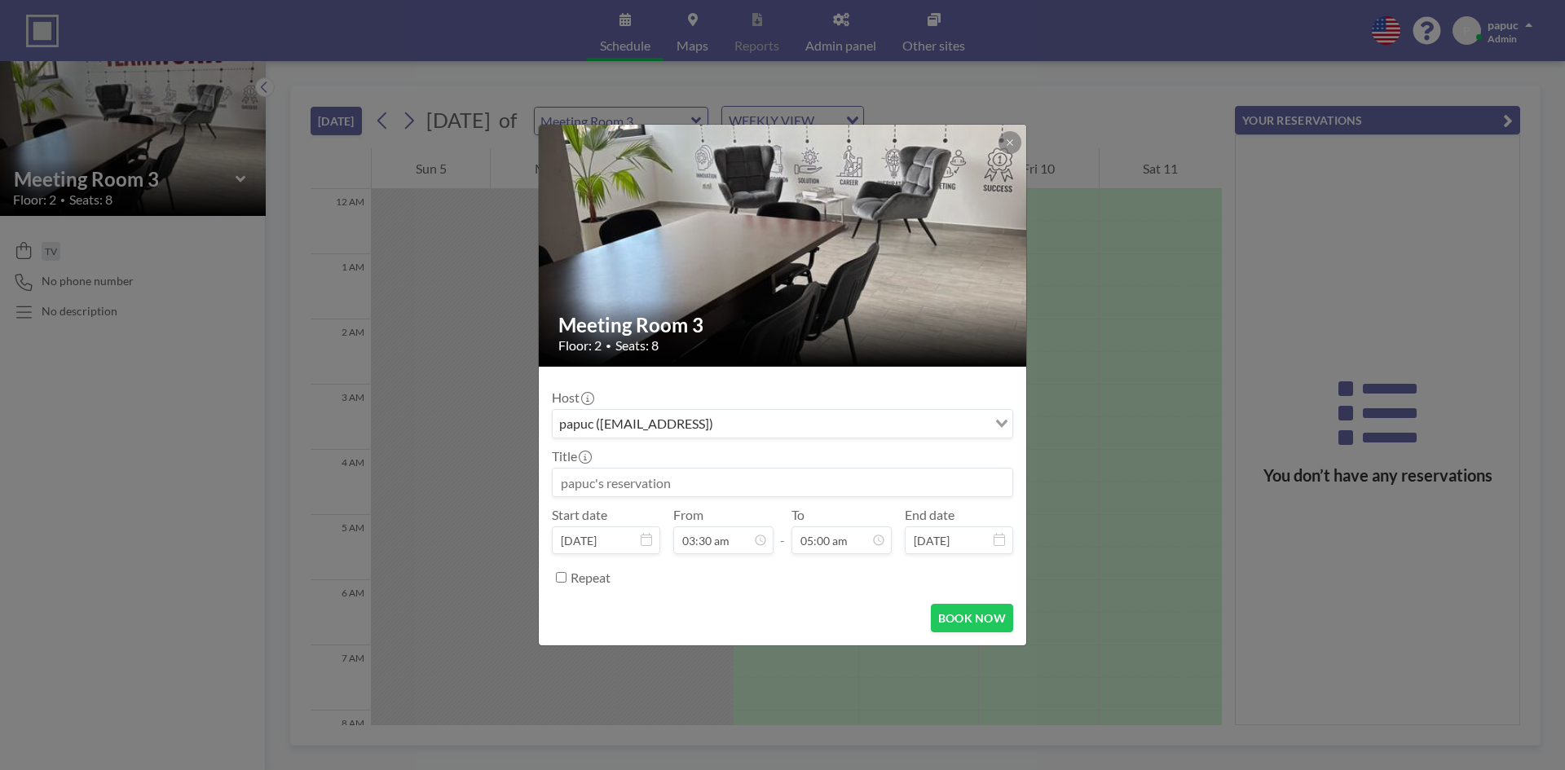
click at [1021, 140] on img at bounding box center [783, 246] width 489 height 652
click at [1012, 139] on icon at bounding box center [1010, 143] width 10 height 10
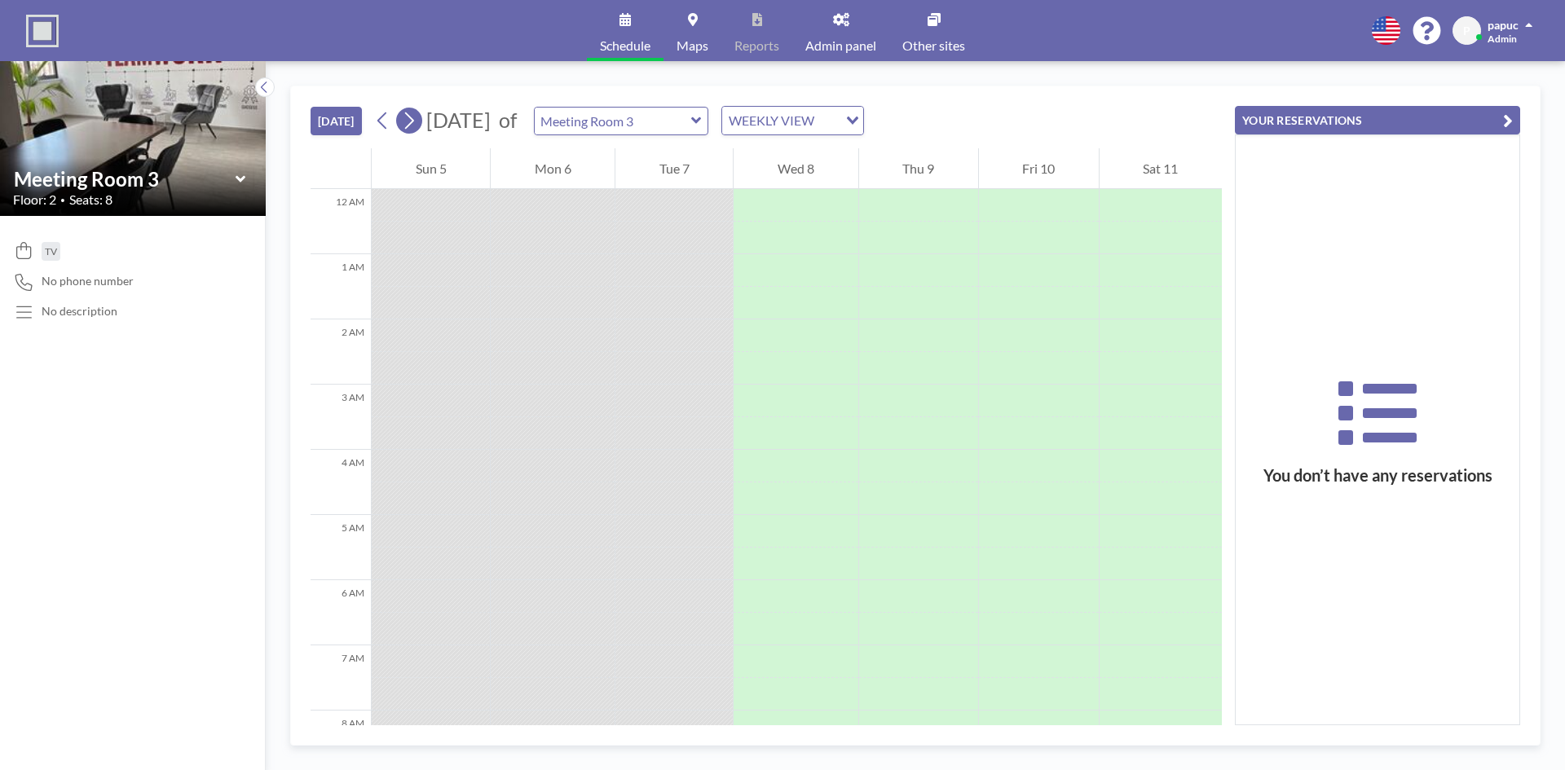
click at [421, 112] on div "[DATE] октябрь 2025 П В С Ч П С В 29 30 1 2 3 4 5 6 7 8 9 10 11 12 13 14 15 16 …" at bounding box center [617, 120] width 495 height 29
click at [415, 121] on icon at bounding box center [408, 120] width 15 height 24
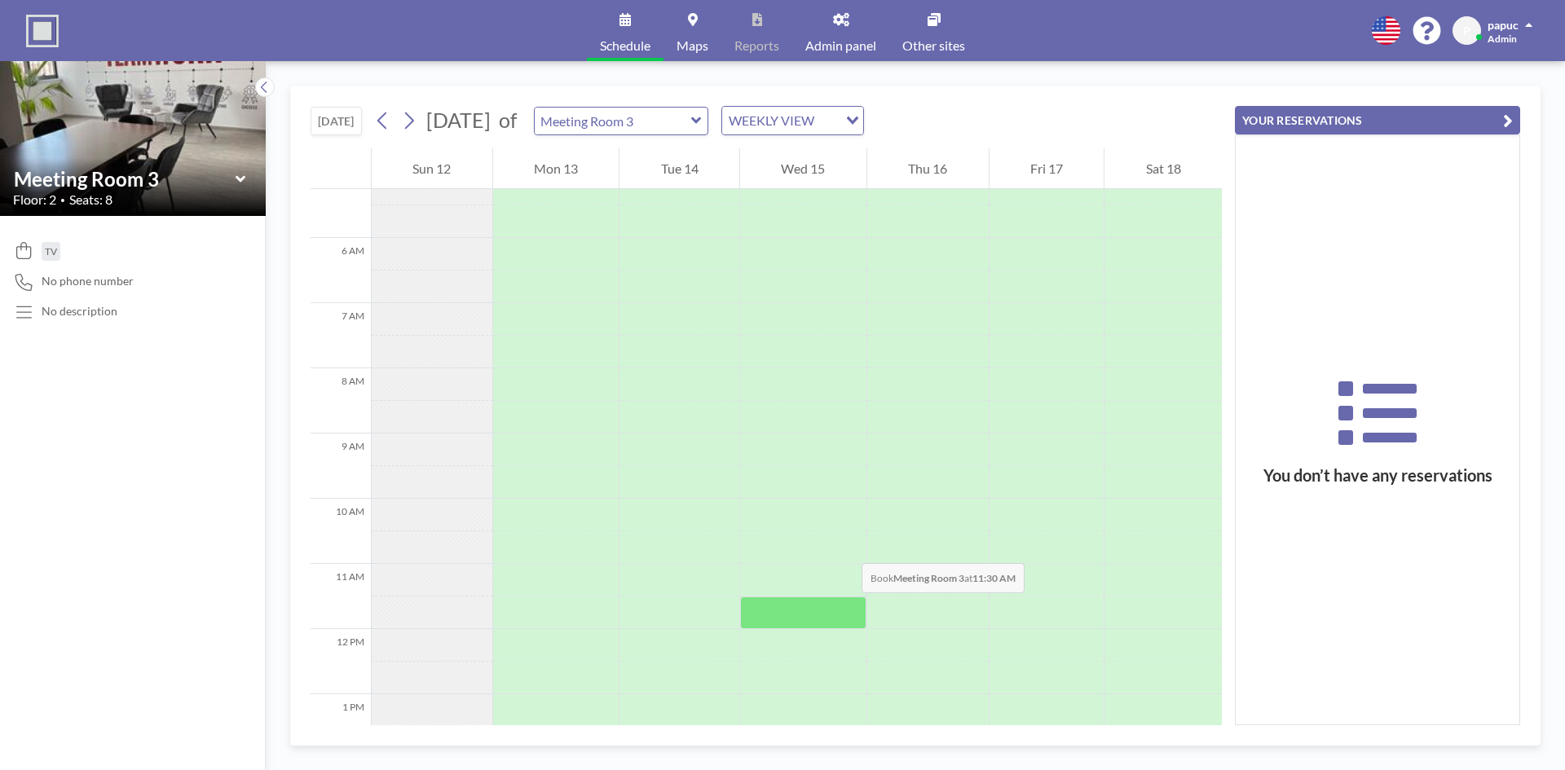
scroll to position [407, 0]
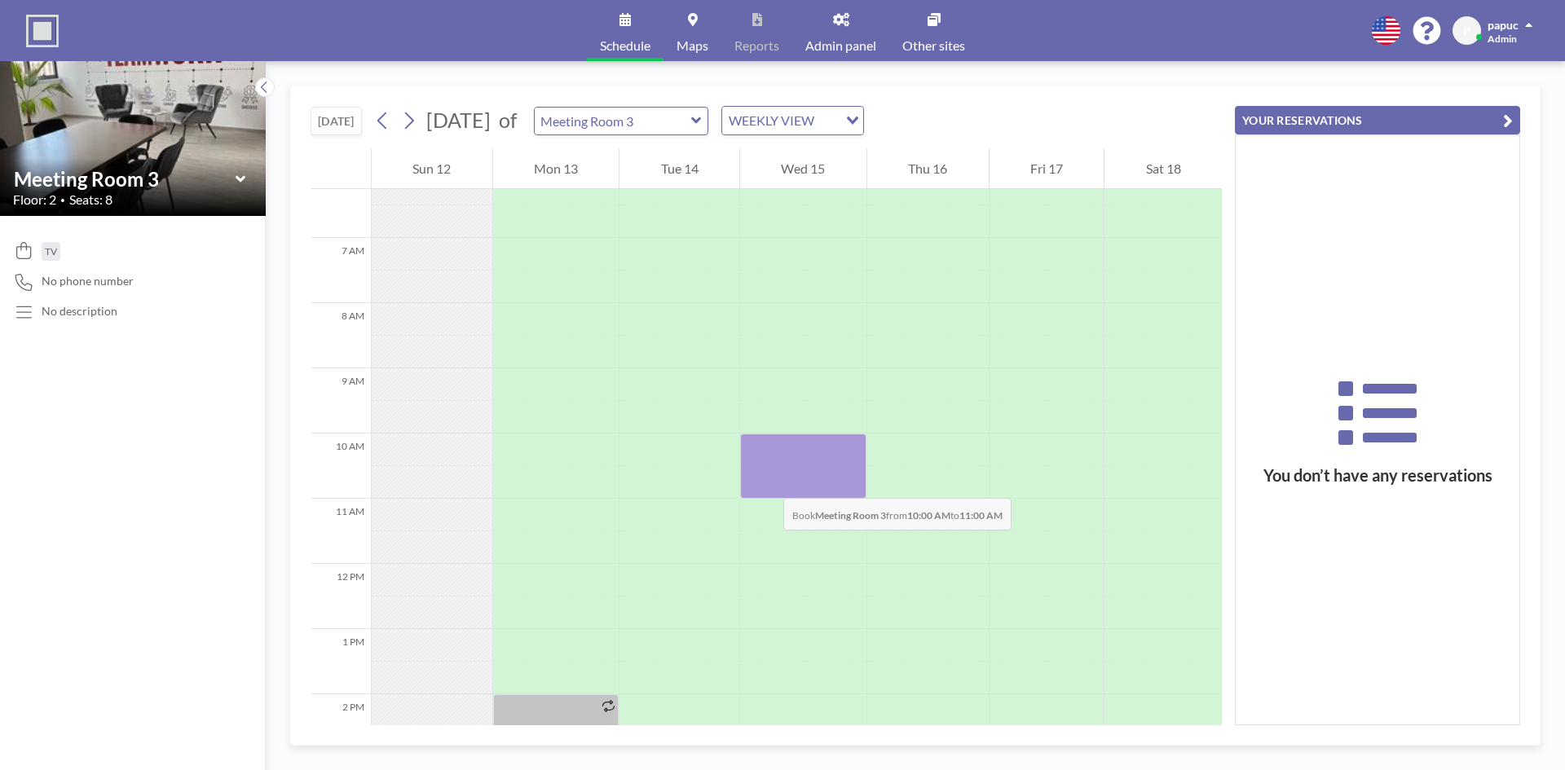
drag, startPoint x: 766, startPoint y: 452, endPoint x: 767, endPoint y: 482, distance: 29.3
click at [767, 482] on div at bounding box center [803, 466] width 126 height 65
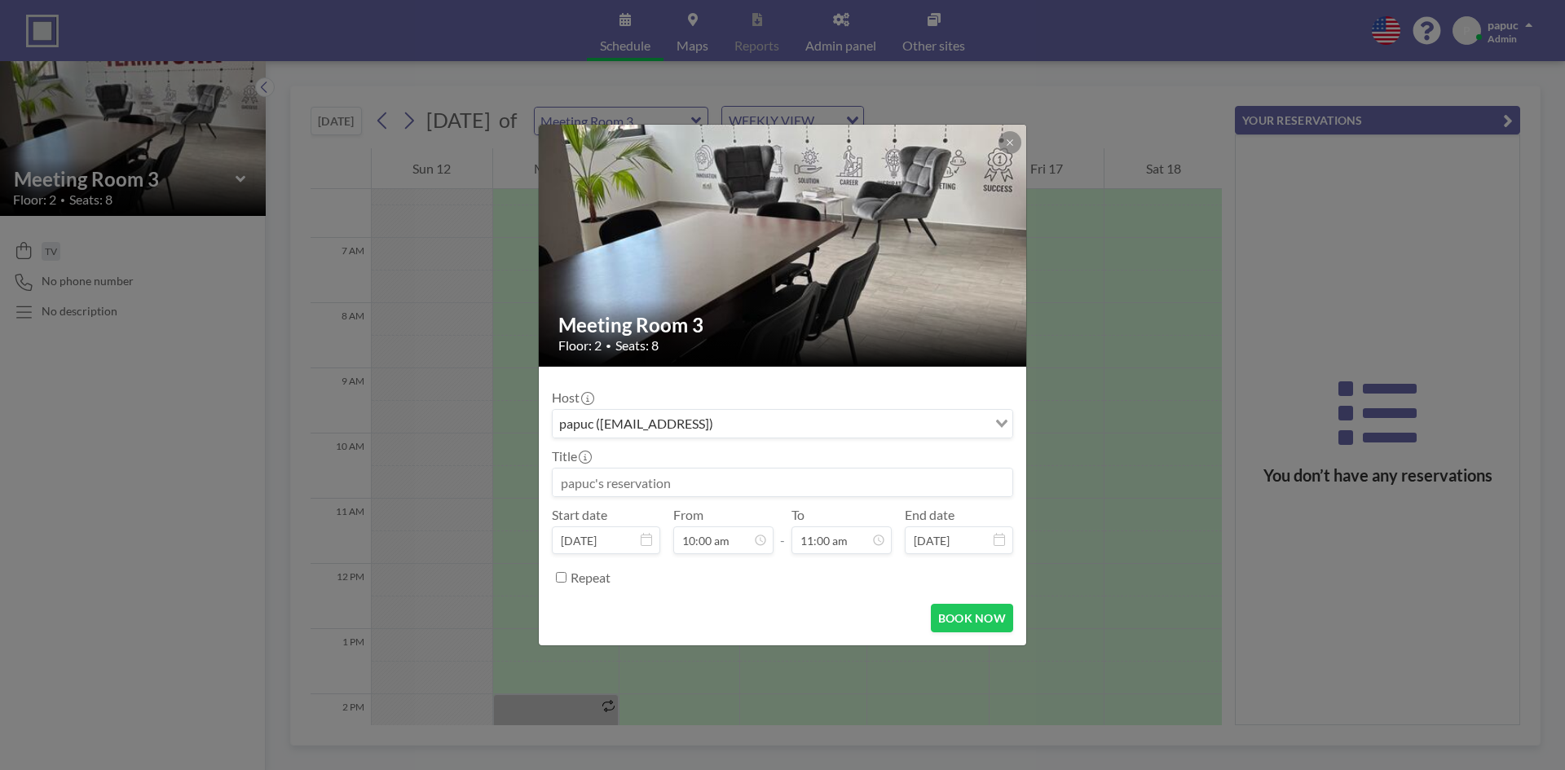
scroll to position [580, 0]
click at [557, 576] on input "Repeat" at bounding box center [561, 577] width 11 height 11
checkbox input "true"
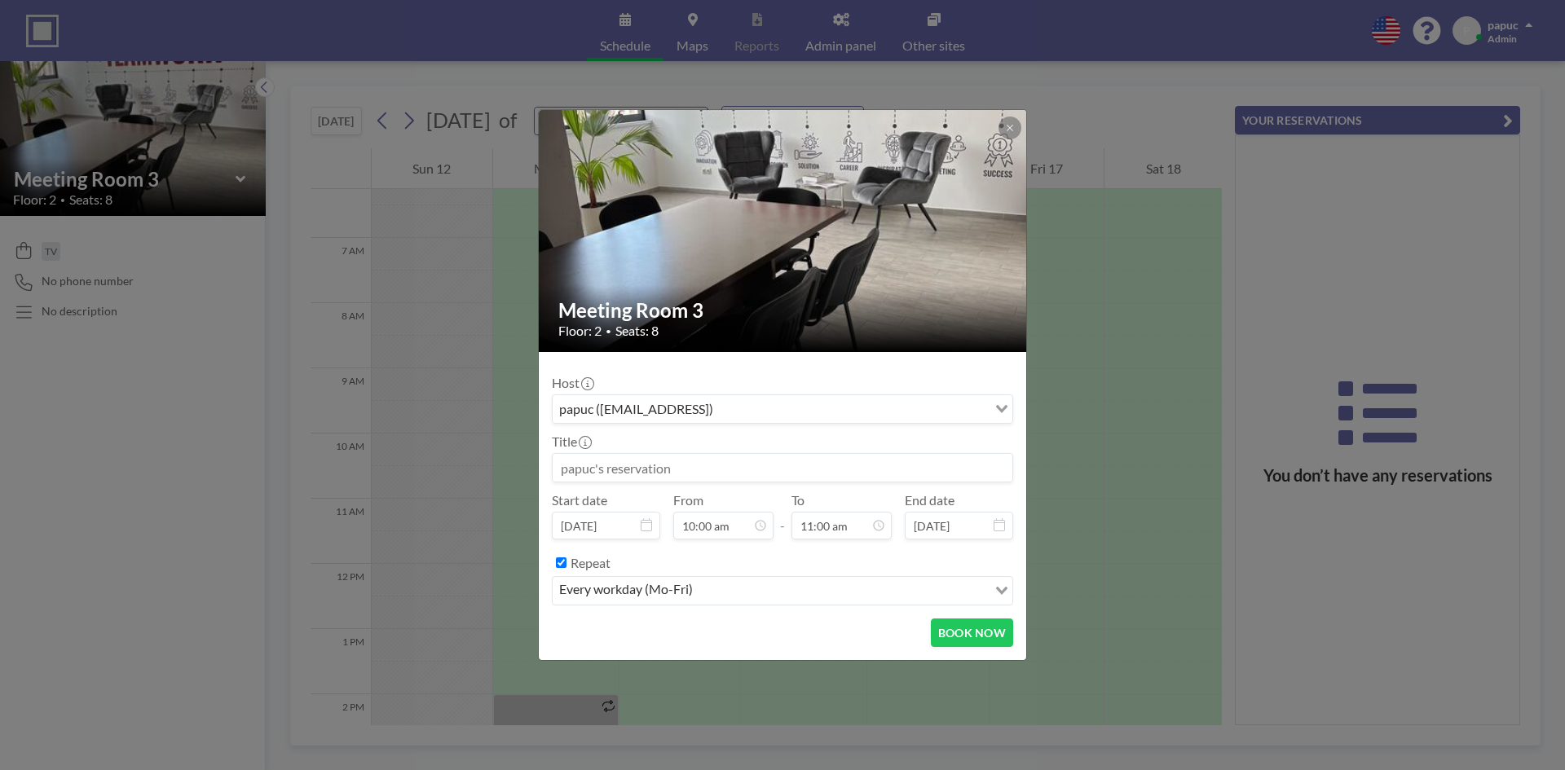
click at [829, 608] on form "Host papuc ([EMAIL_ADDRESS]) Loading... Title Start date [DATE] From 10:00 am -…" at bounding box center [782, 506] width 487 height 308
click at [830, 598] on input "Search for option" at bounding box center [842, 590] width 288 height 21
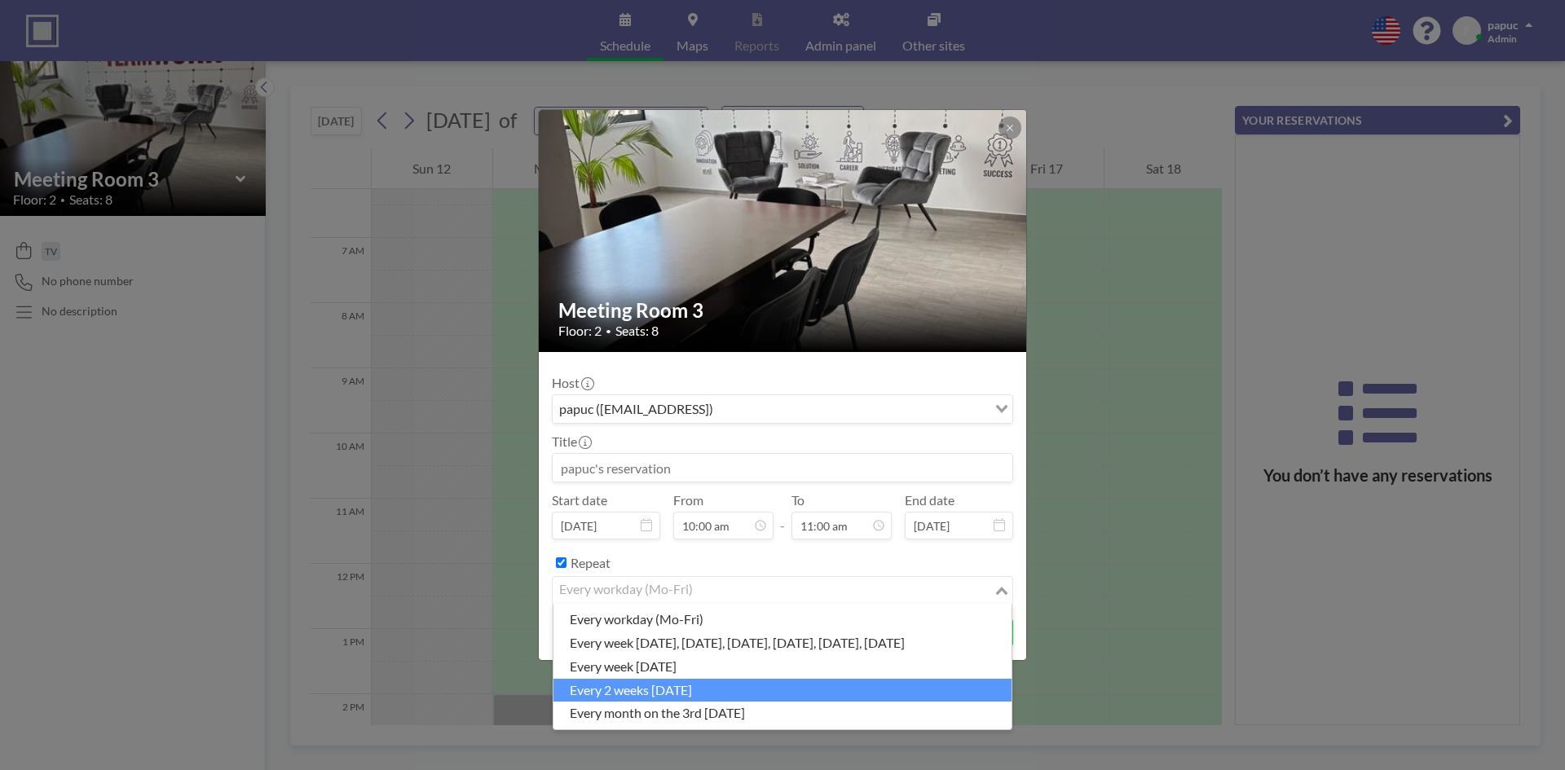
click at [772, 685] on li "every 2 weeks [DATE]" at bounding box center [782, 691] width 458 height 24
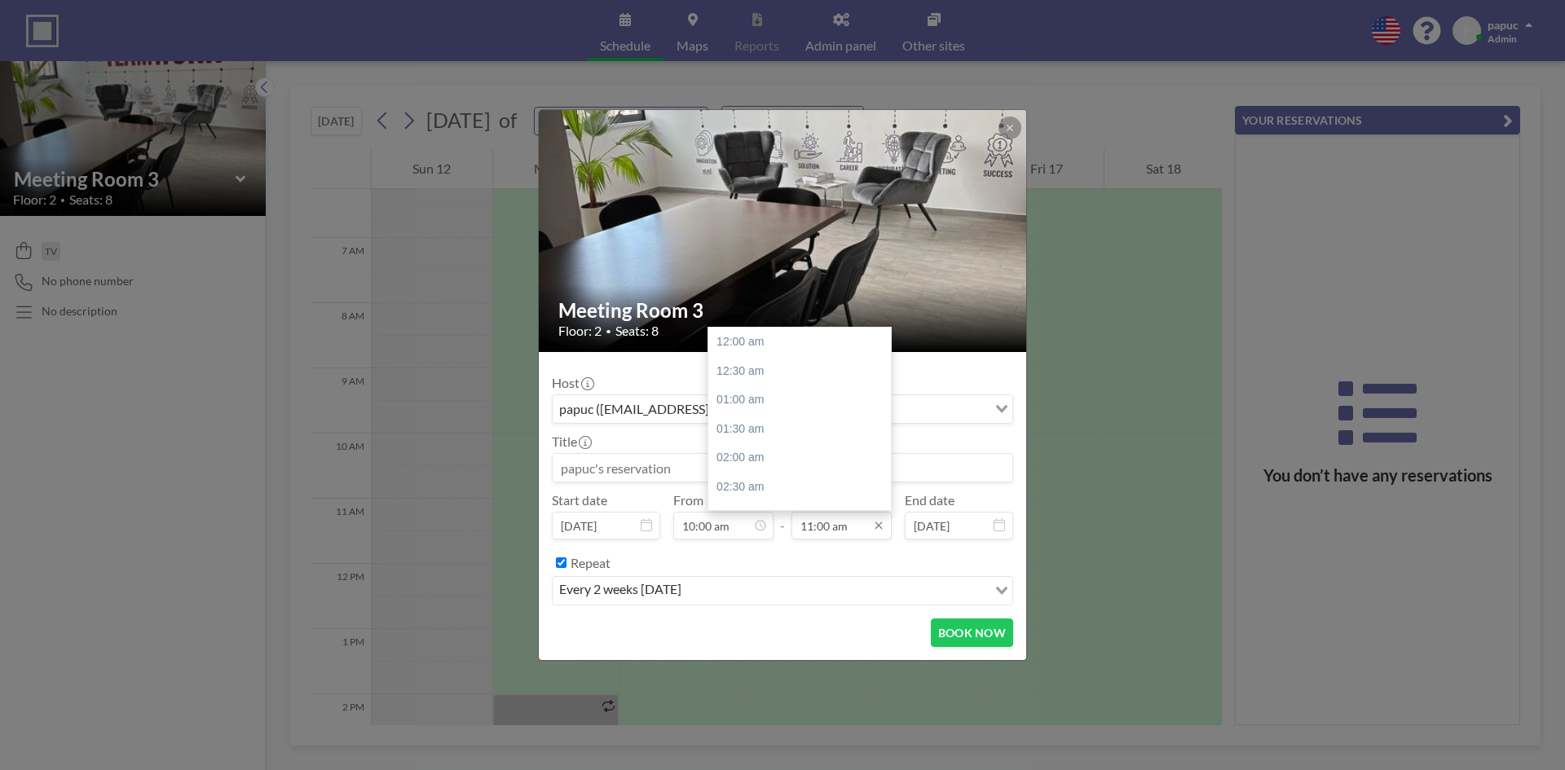
scroll to position [638, 0]
click at [839, 528] on input "11:00 am" at bounding box center [841, 526] width 100 height 28
click at [827, 526] on input "11:00 am" at bounding box center [841, 526] width 100 height 28
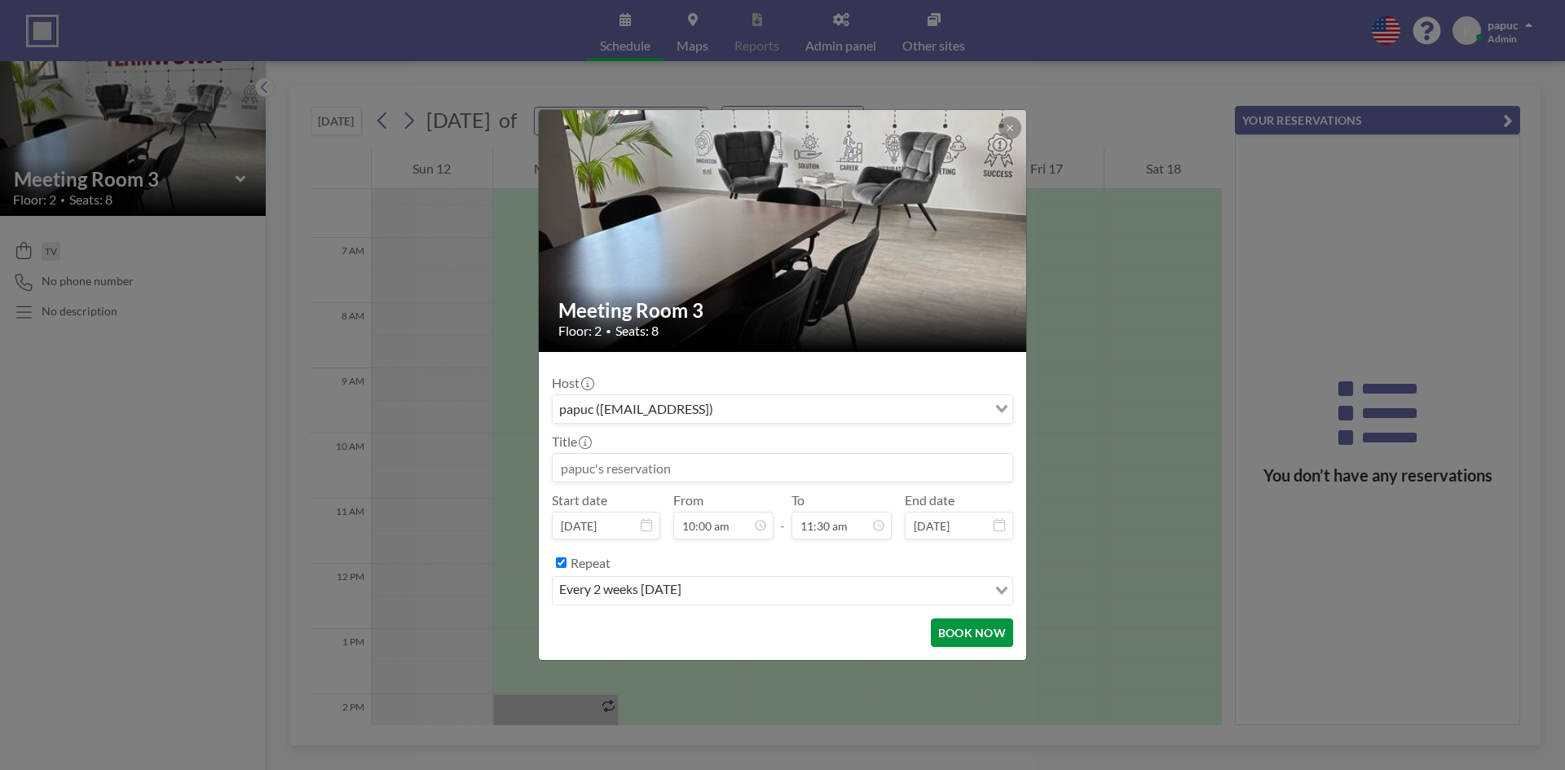
type input "11:30 am"
click at [963, 635] on button "BOOK NOW" at bounding box center [972, 633] width 82 height 29
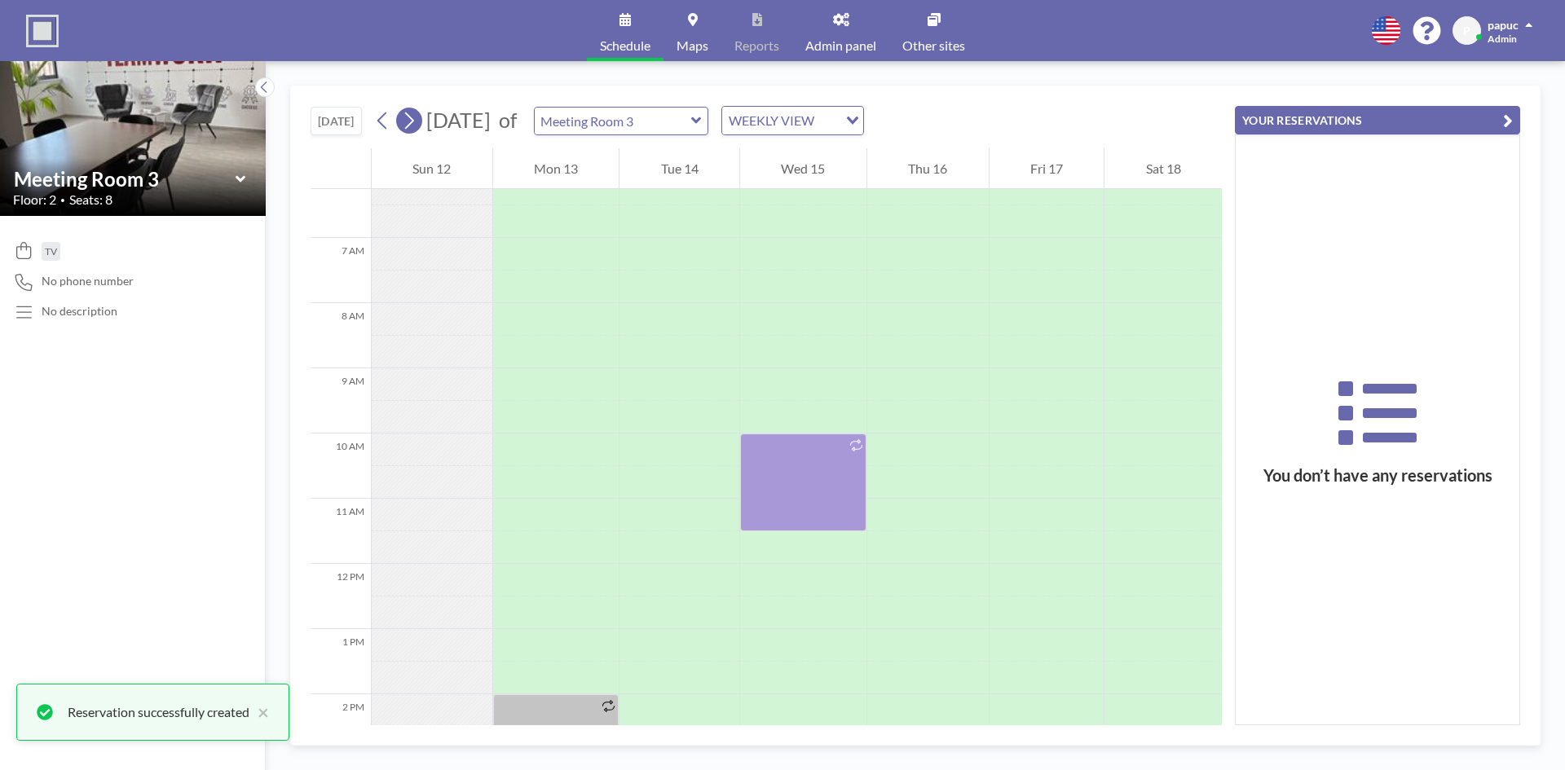
click at [416, 124] on icon at bounding box center [408, 120] width 15 height 24
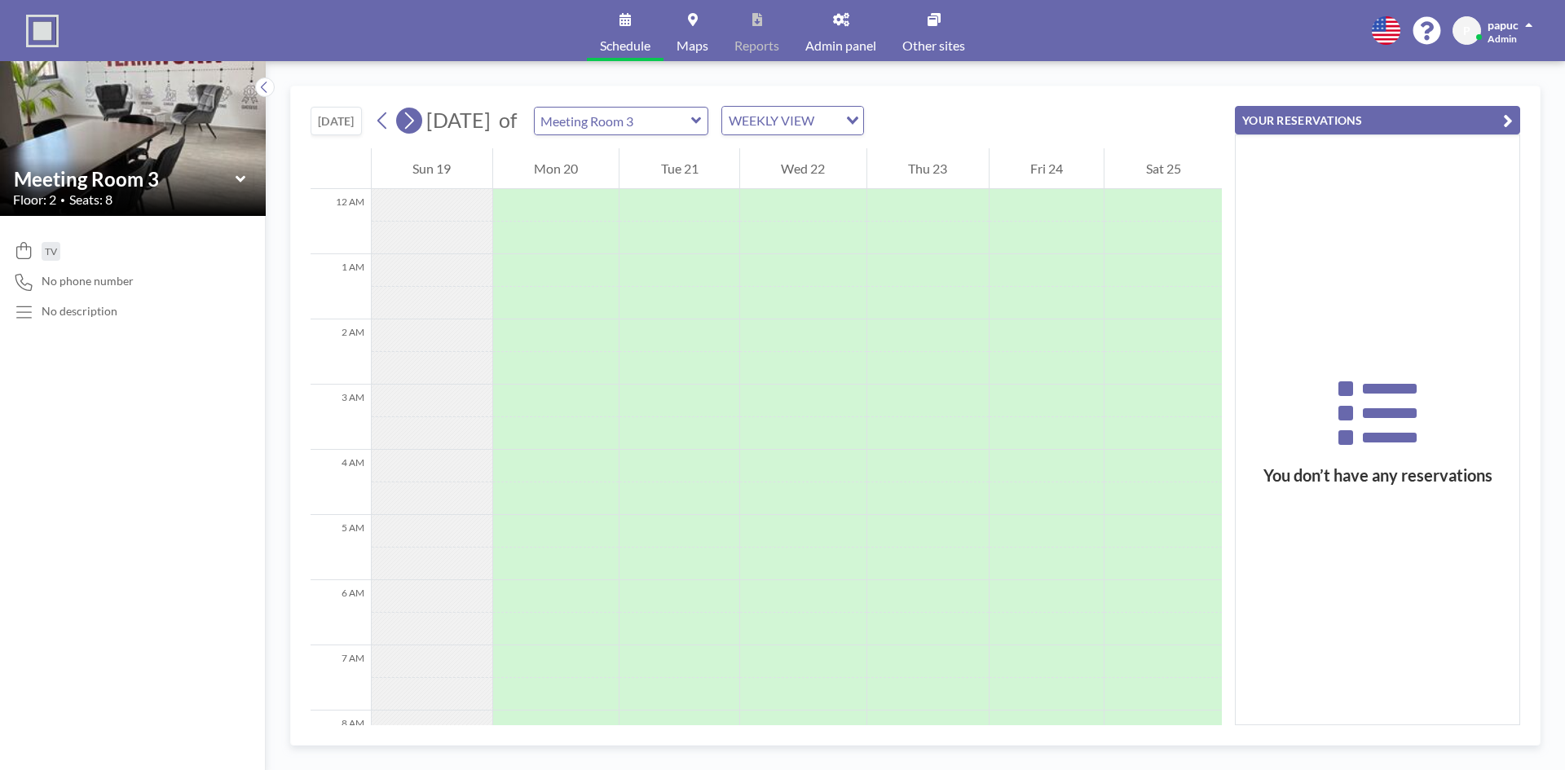
click at [416, 124] on icon at bounding box center [408, 120] width 15 height 24
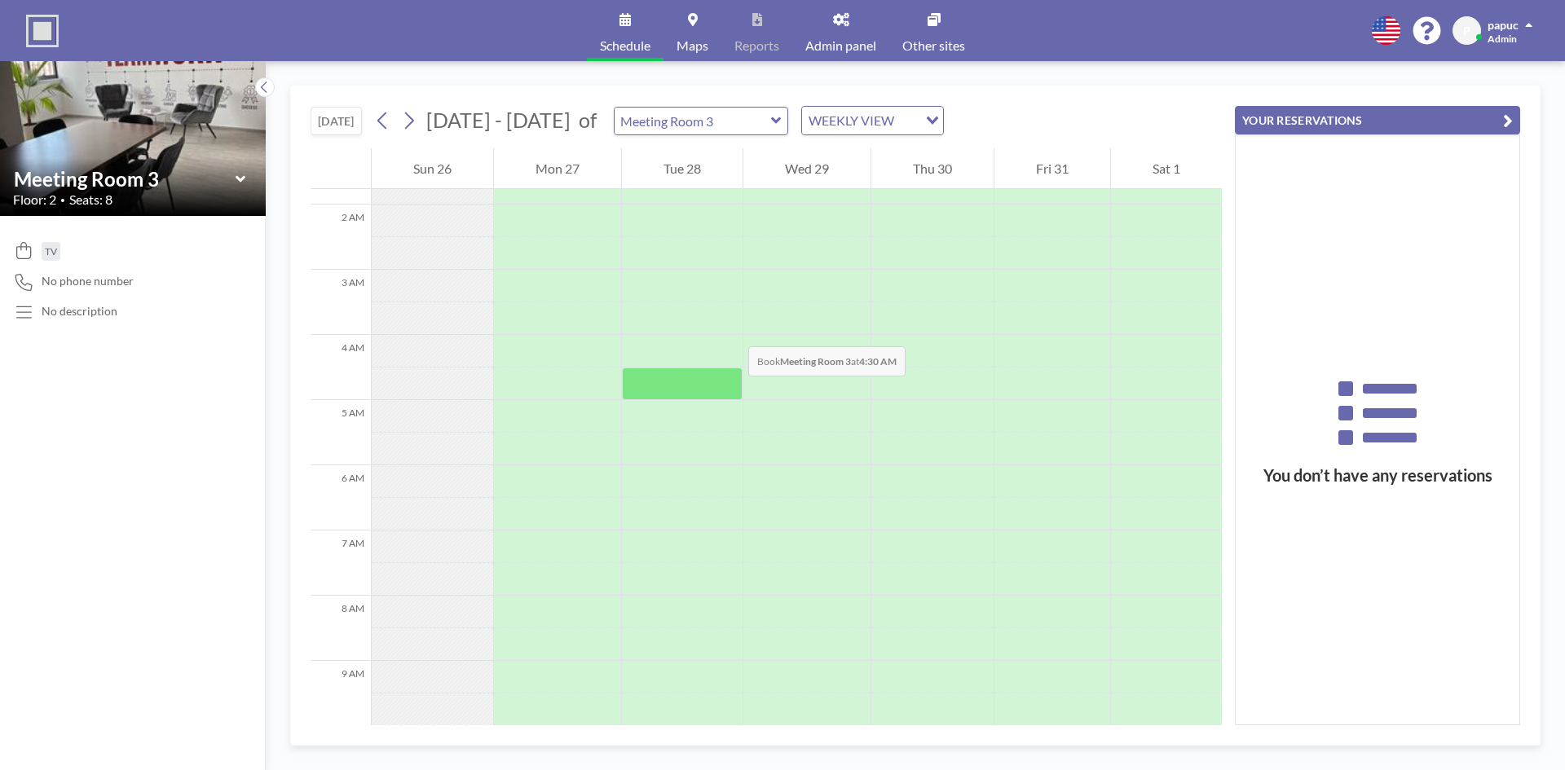
scroll to position [326, 0]
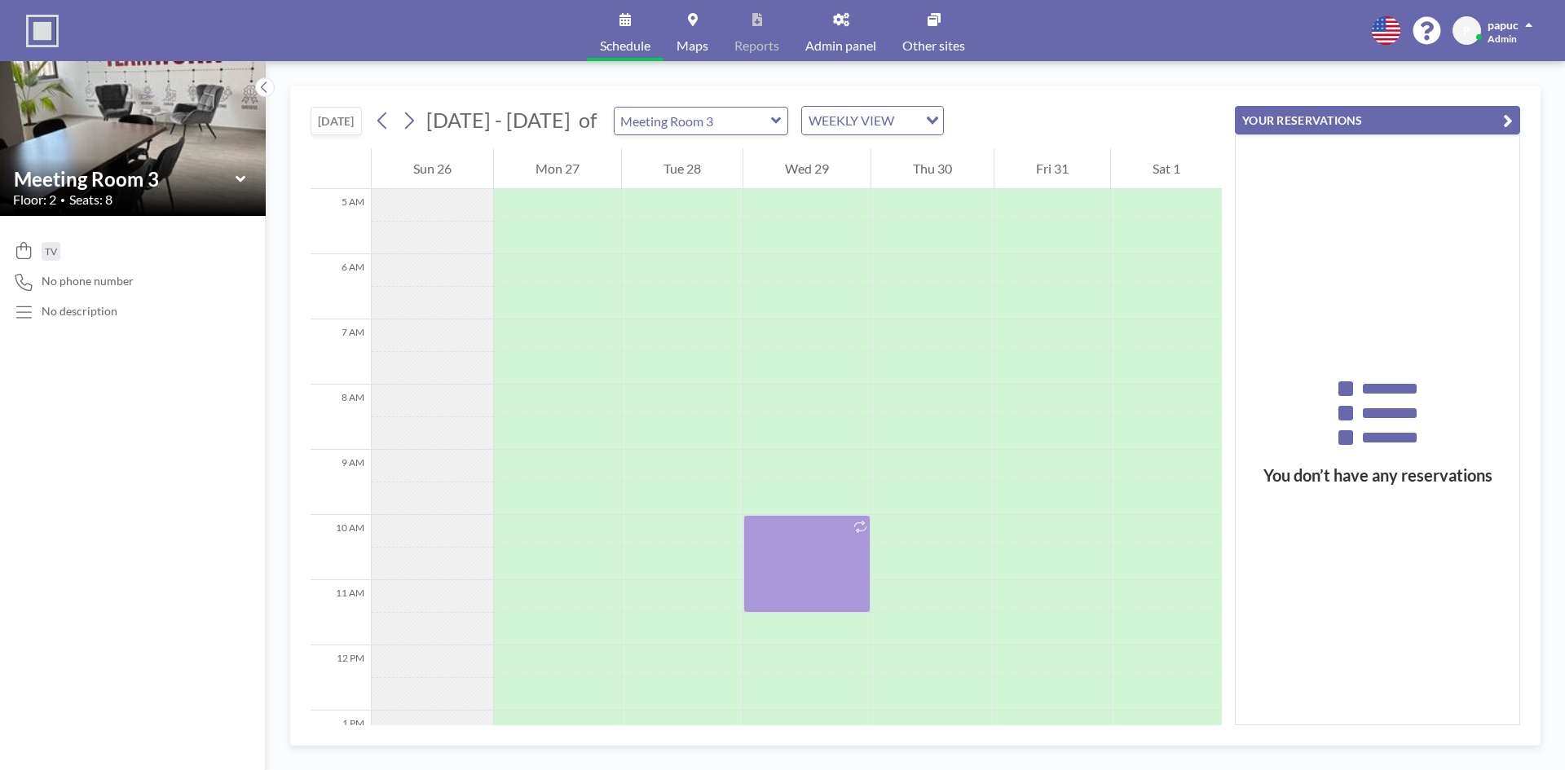
click at [615, 34] on link "Schedule" at bounding box center [625, 30] width 77 height 61
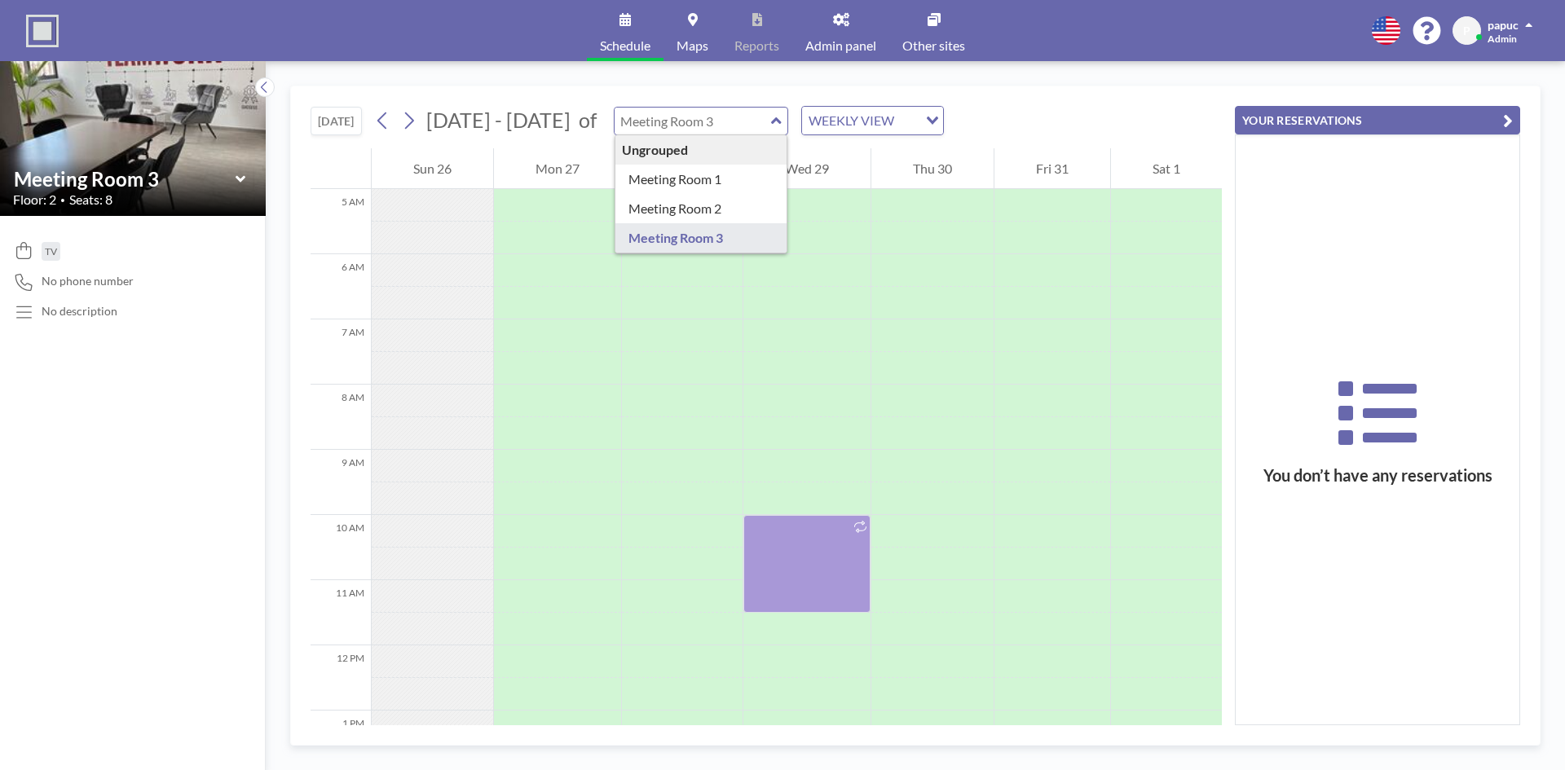
click at [634, 119] on input "text" at bounding box center [692, 121] width 156 height 27
type input "Meeting Room 3"
click at [381, 121] on icon at bounding box center [381, 120] width 9 height 17
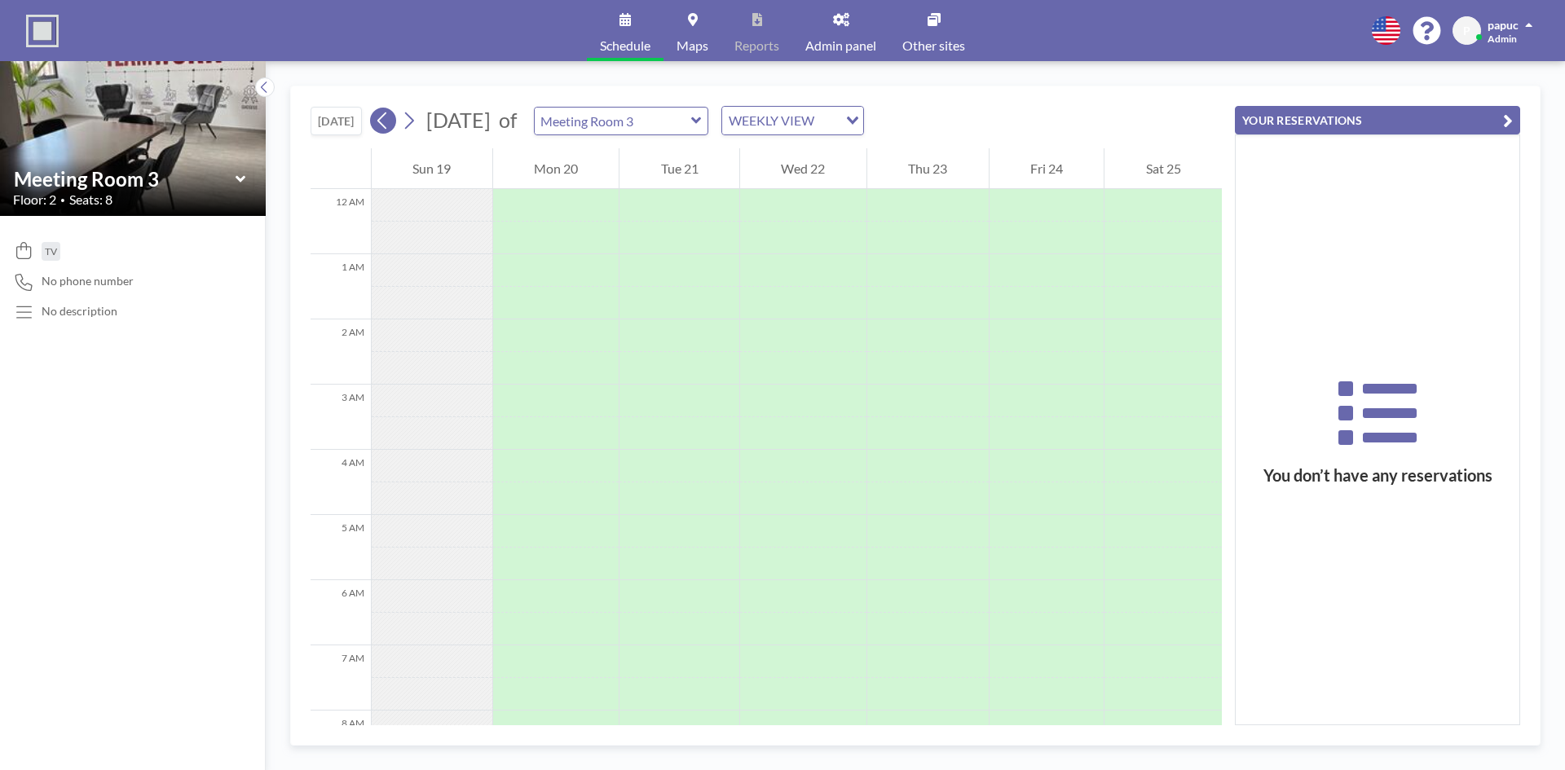
click at [383, 121] on icon at bounding box center [381, 120] width 9 height 17
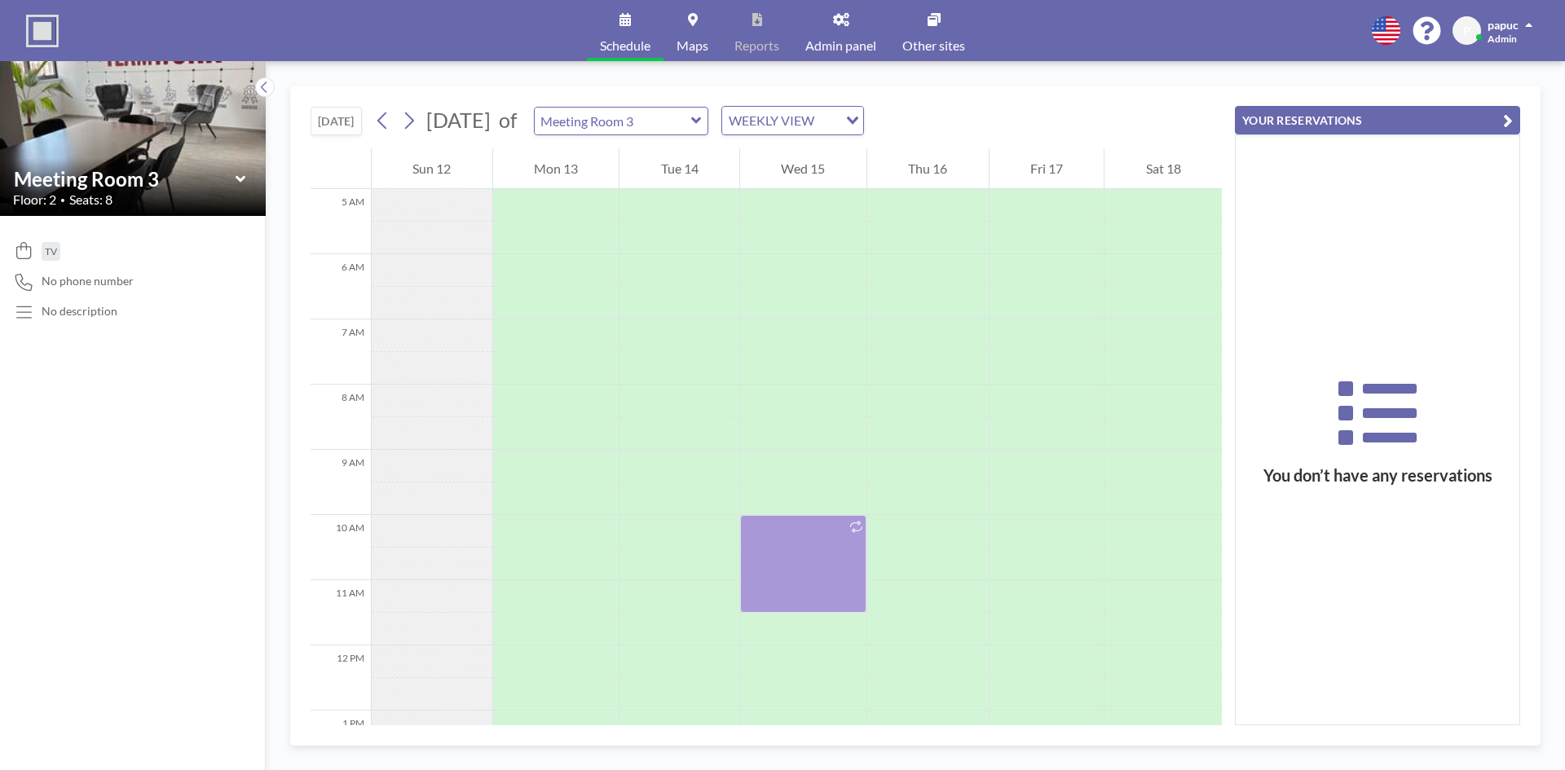
click at [1490, 35] on span "Admin" at bounding box center [1501, 39] width 29 height 12
click at [852, 40] on span "Admin panel" at bounding box center [840, 45] width 71 height 13
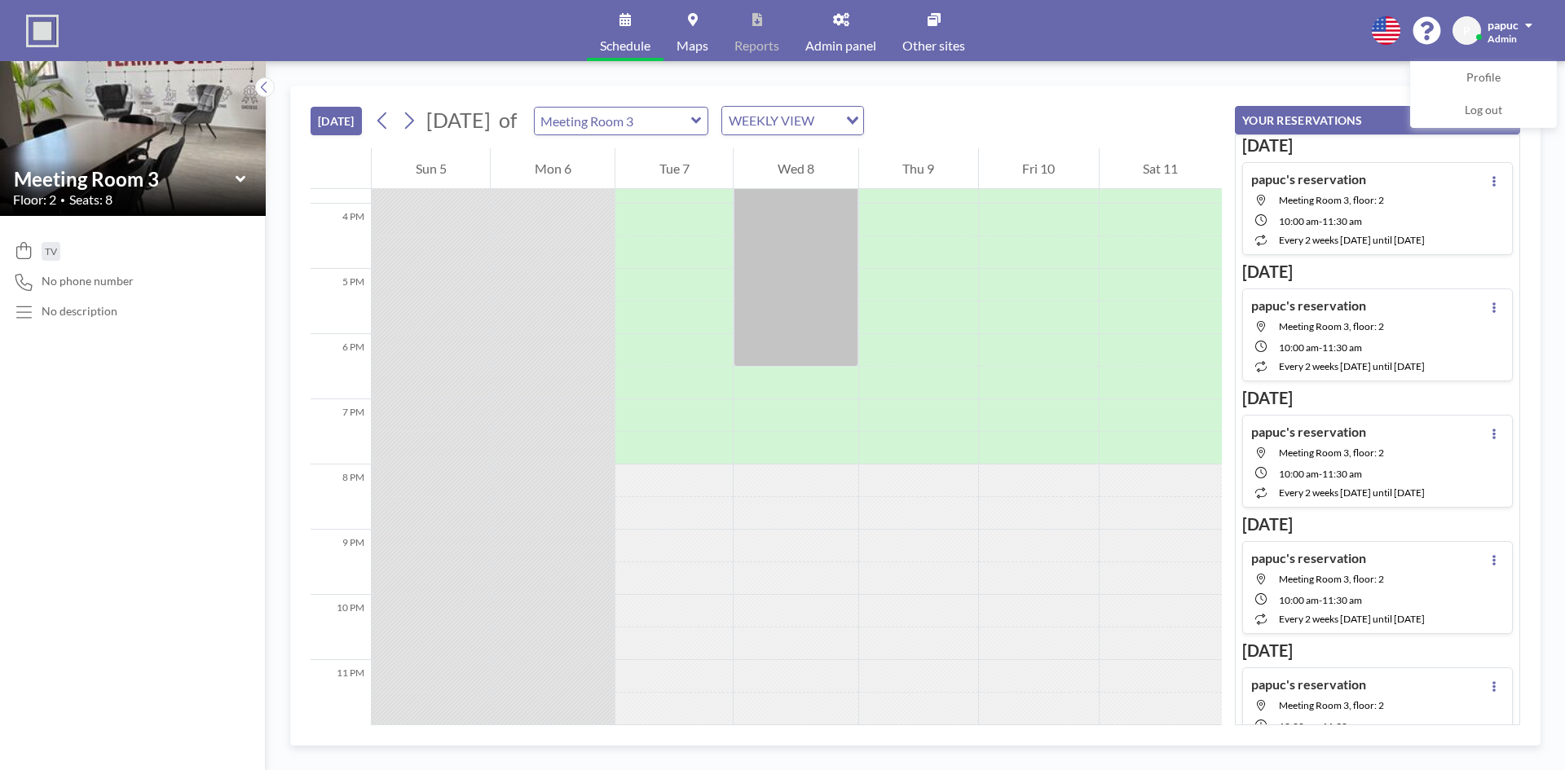
scroll to position [955, 0]
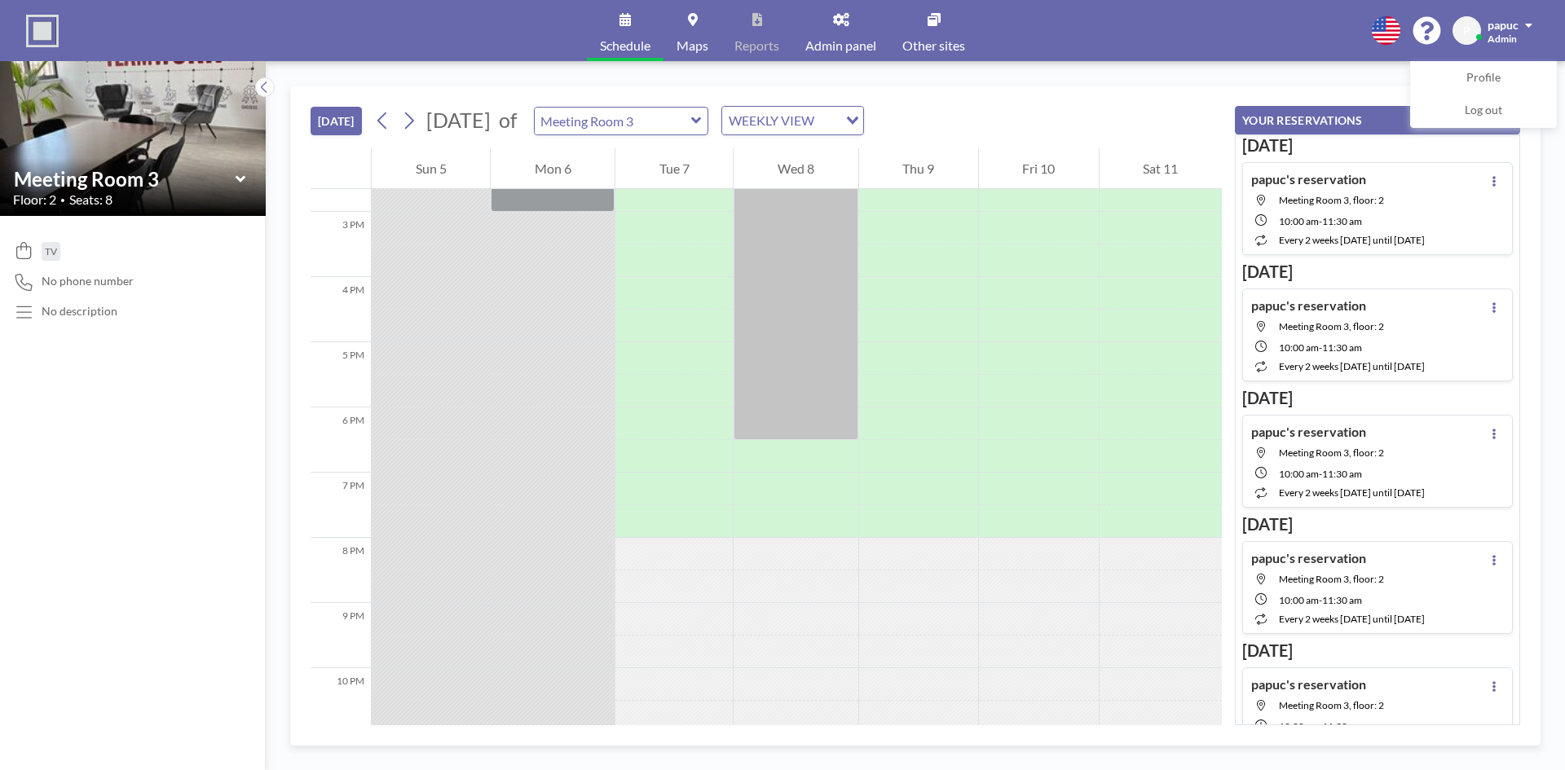
drag, startPoint x: 689, startPoint y: 555, endPoint x: 688, endPoint y: 584, distance: 28.6
click at [688, 584] on div at bounding box center [673, 570] width 117 height 65
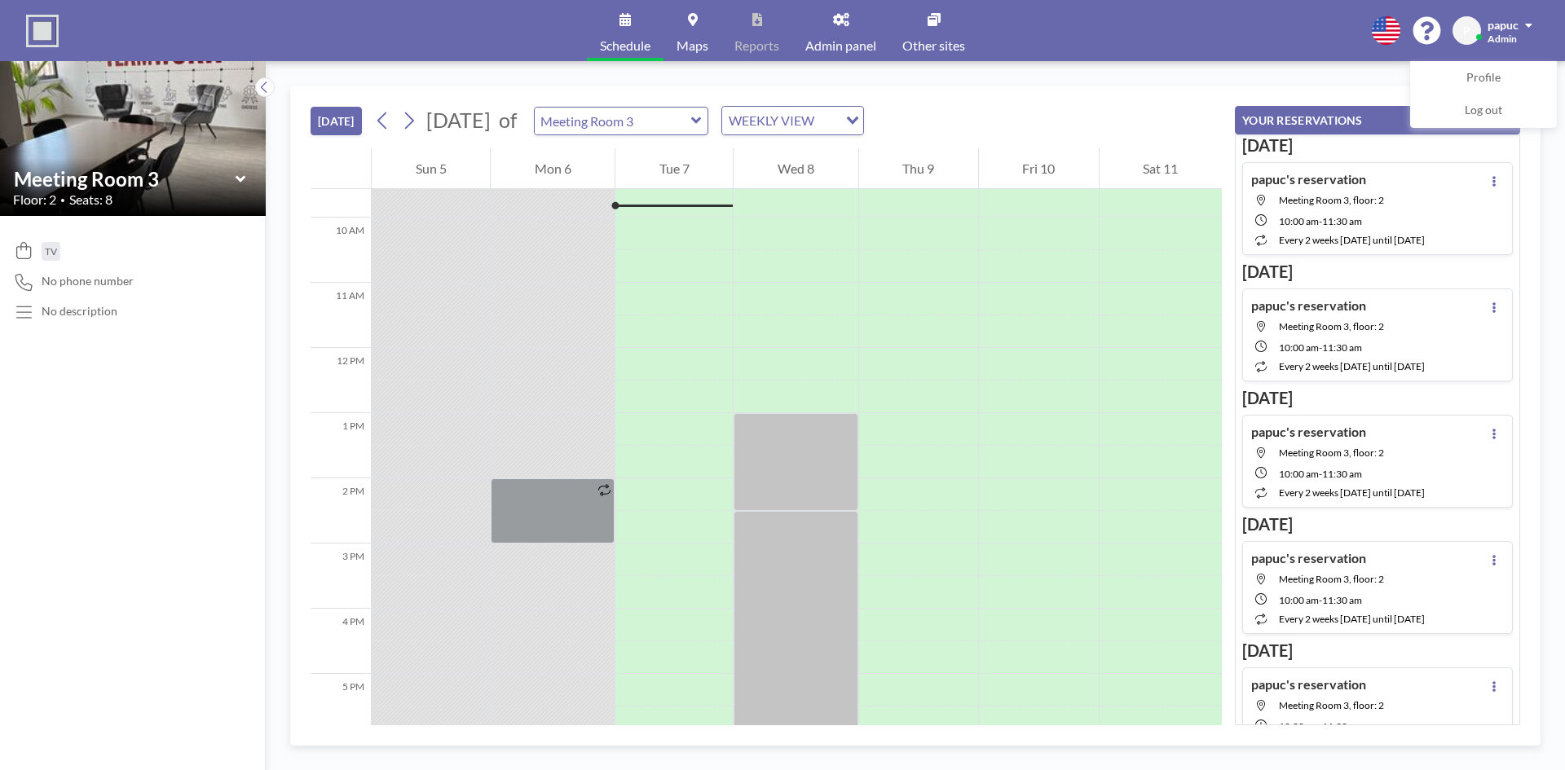
scroll to position [652, 0]
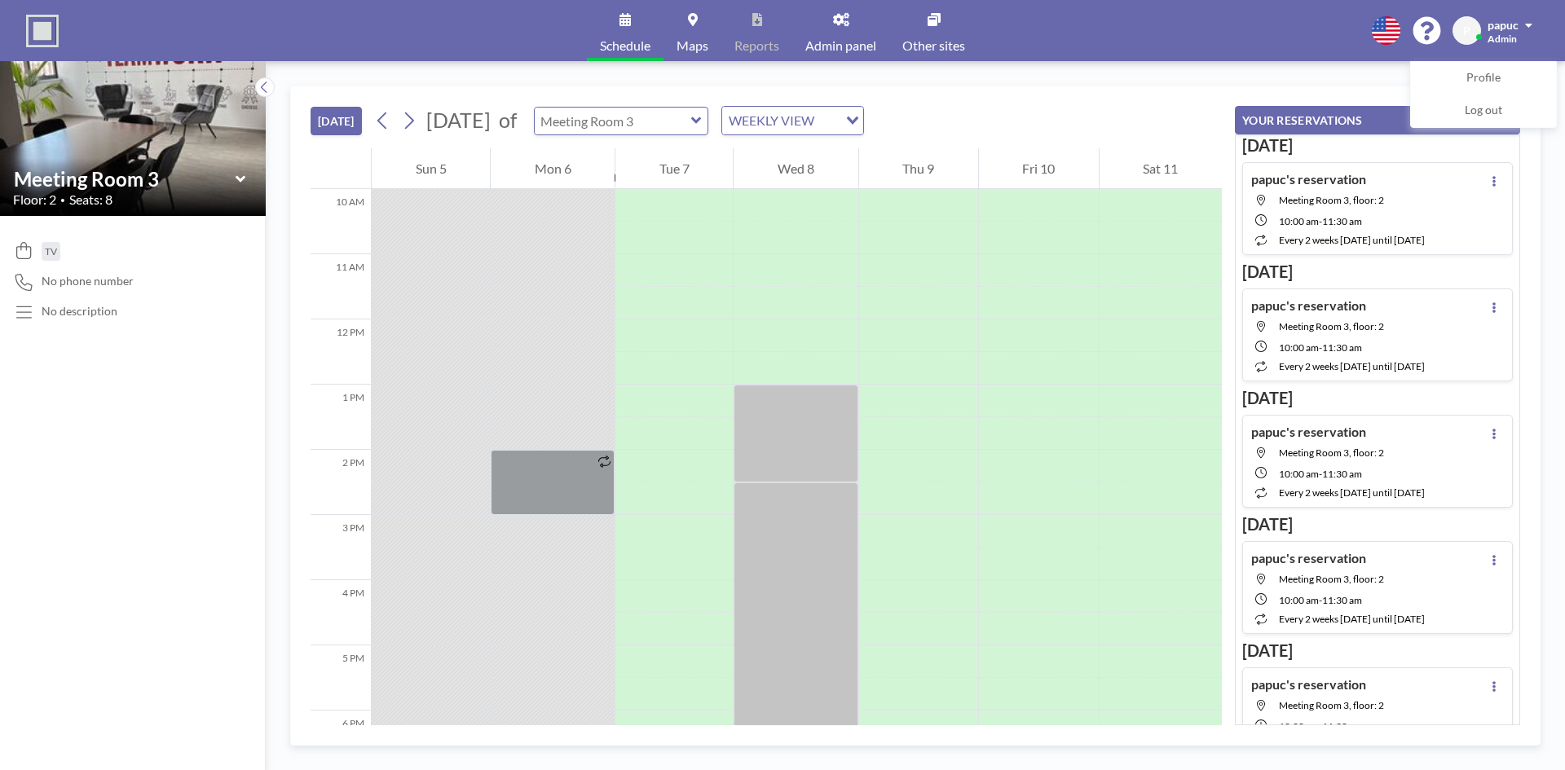
click at [685, 119] on input "text" at bounding box center [613, 121] width 156 height 27
type input "Meeting Room 2"
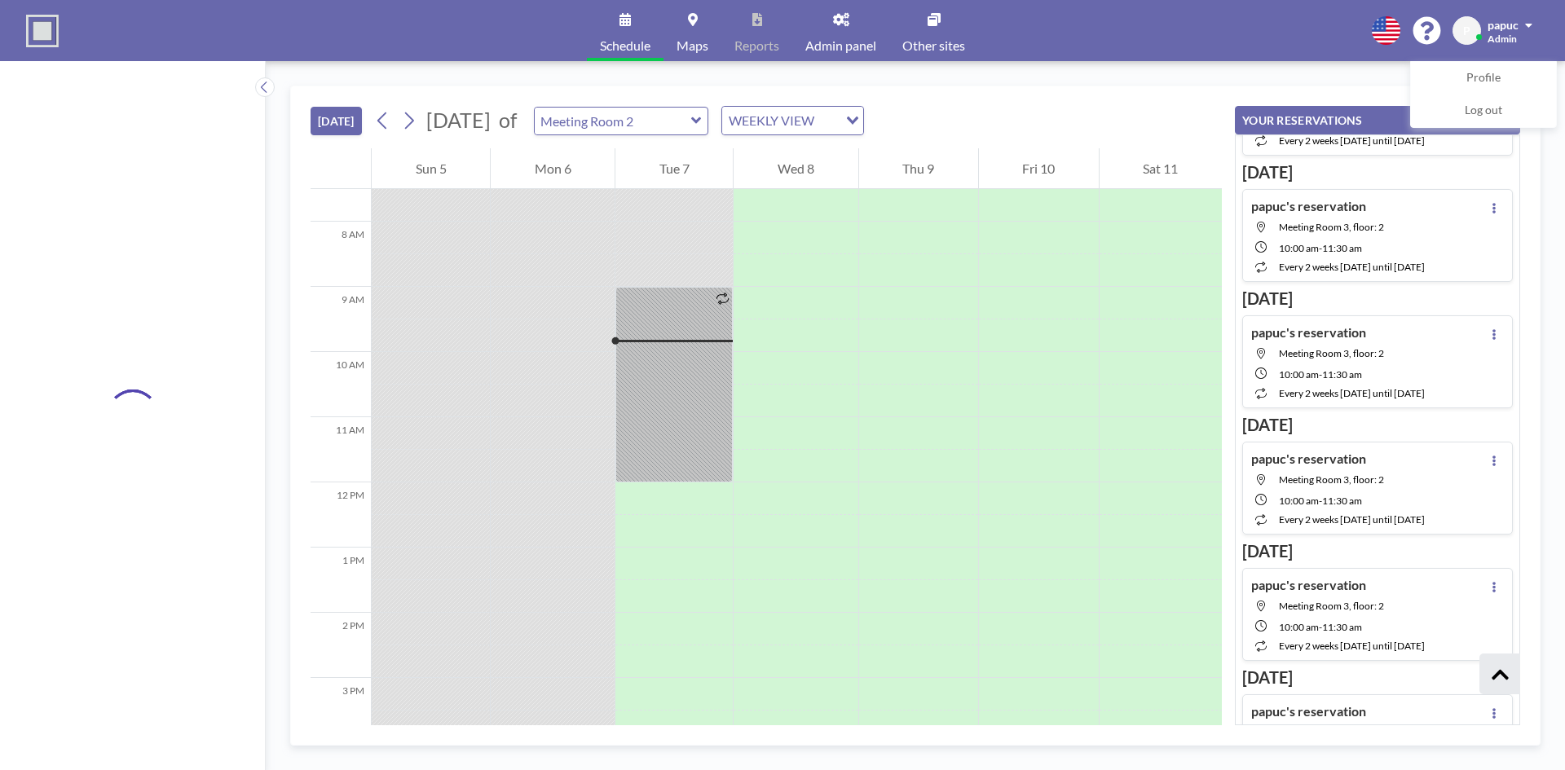
scroll to position [951, 0]
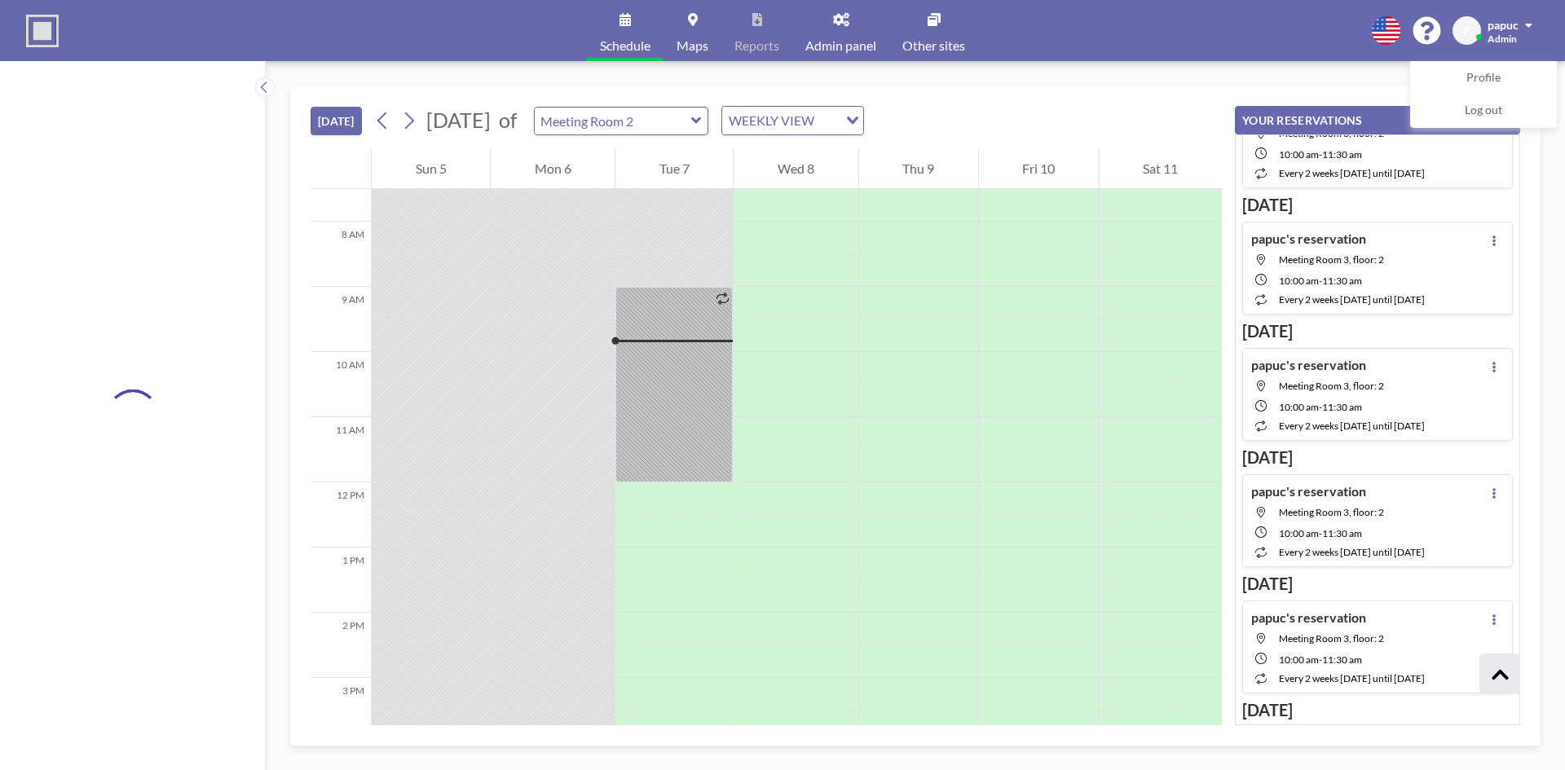
click at [43, 24] on img at bounding box center [42, 31] width 33 height 33
